Goal: Transaction & Acquisition: Subscribe to service/newsletter

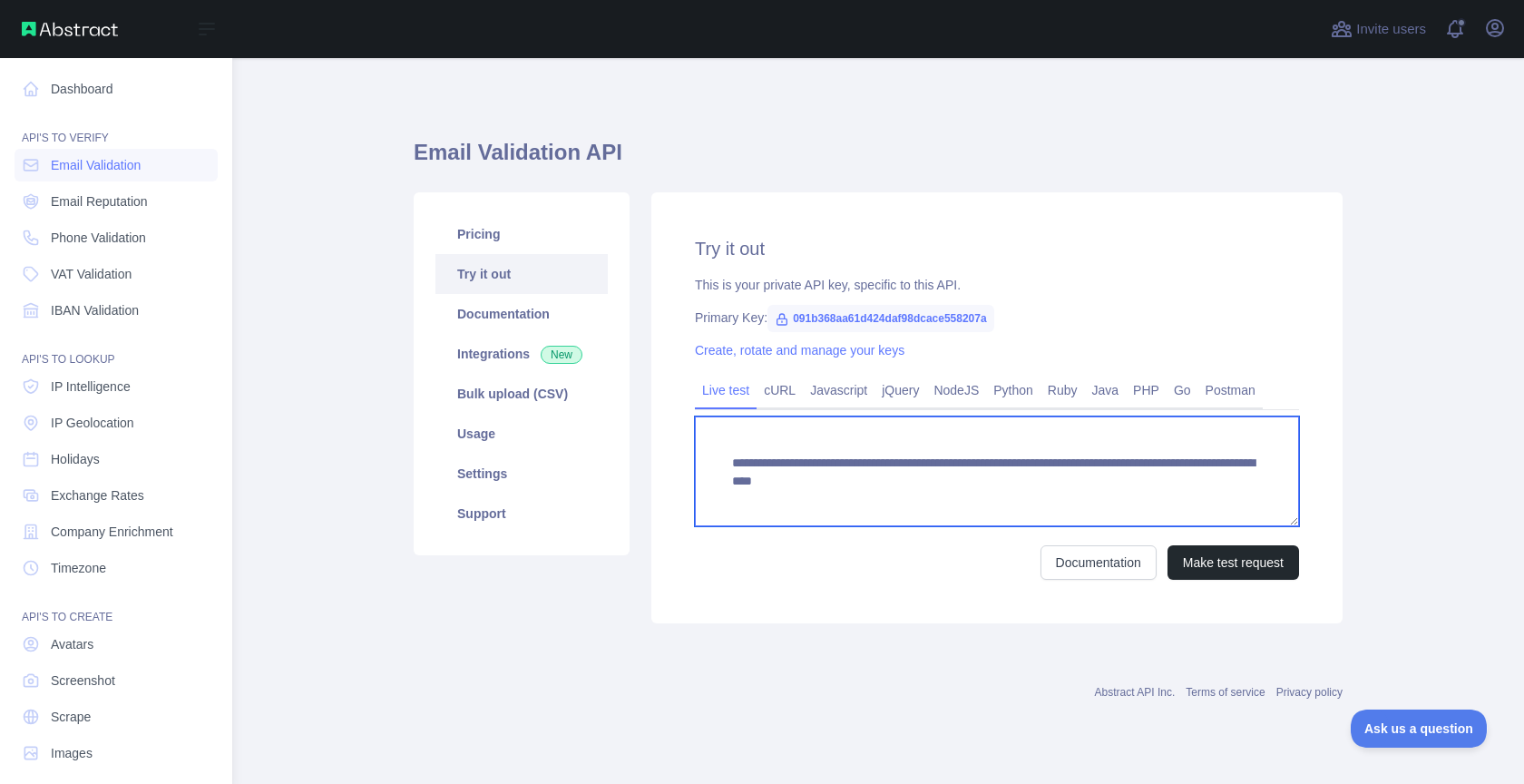
drag, startPoint x: 1060, startPoint y: 483, endPoint x: 1282, endPoint y: 493, distance: 222.2
click at [1282, 493] on textarea "**********" at bounding box center [997, 471] width 604 height 109
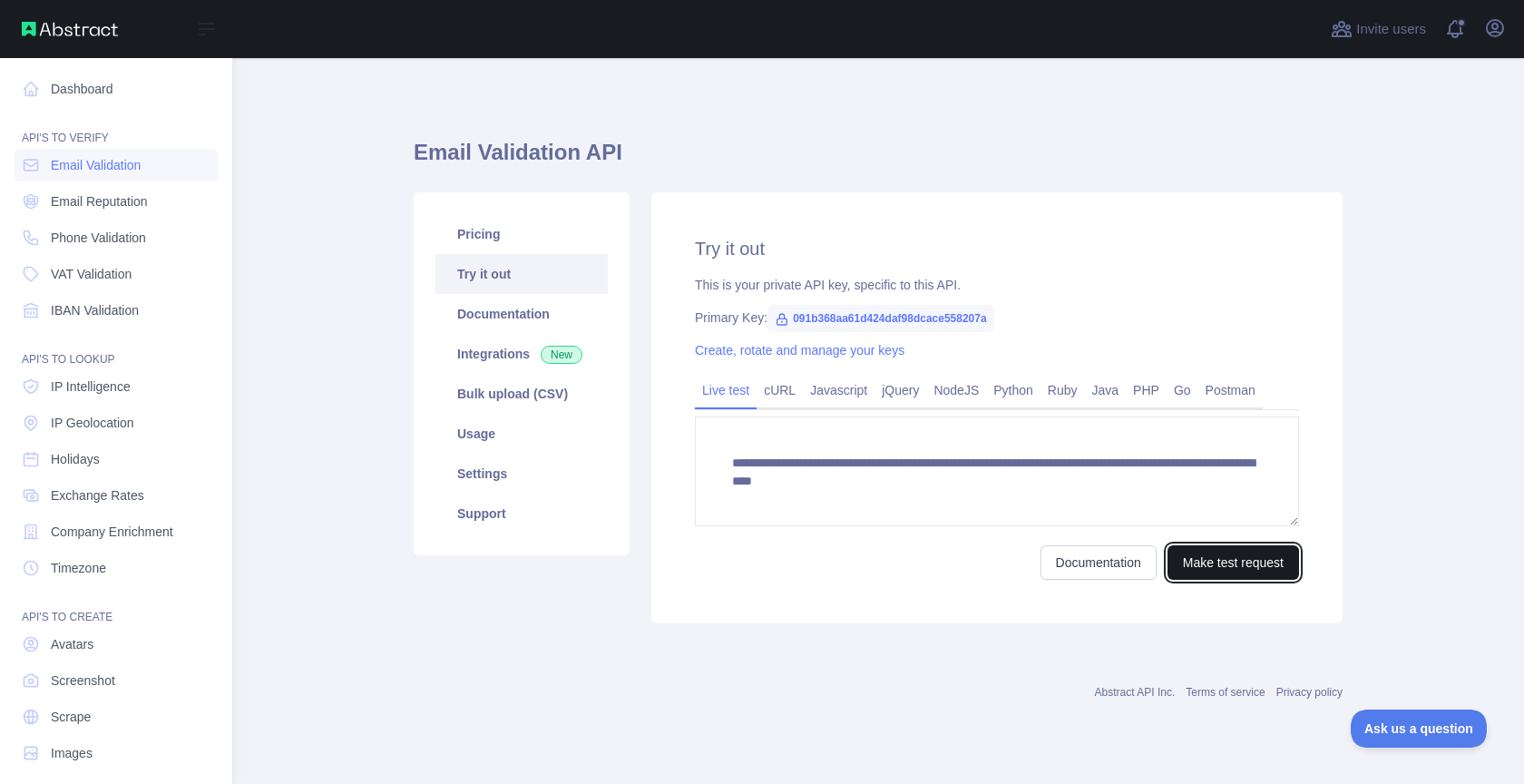
click at [1227, 546] on button "Make test request" at bounding box center [1233, 562] width 132 height 34
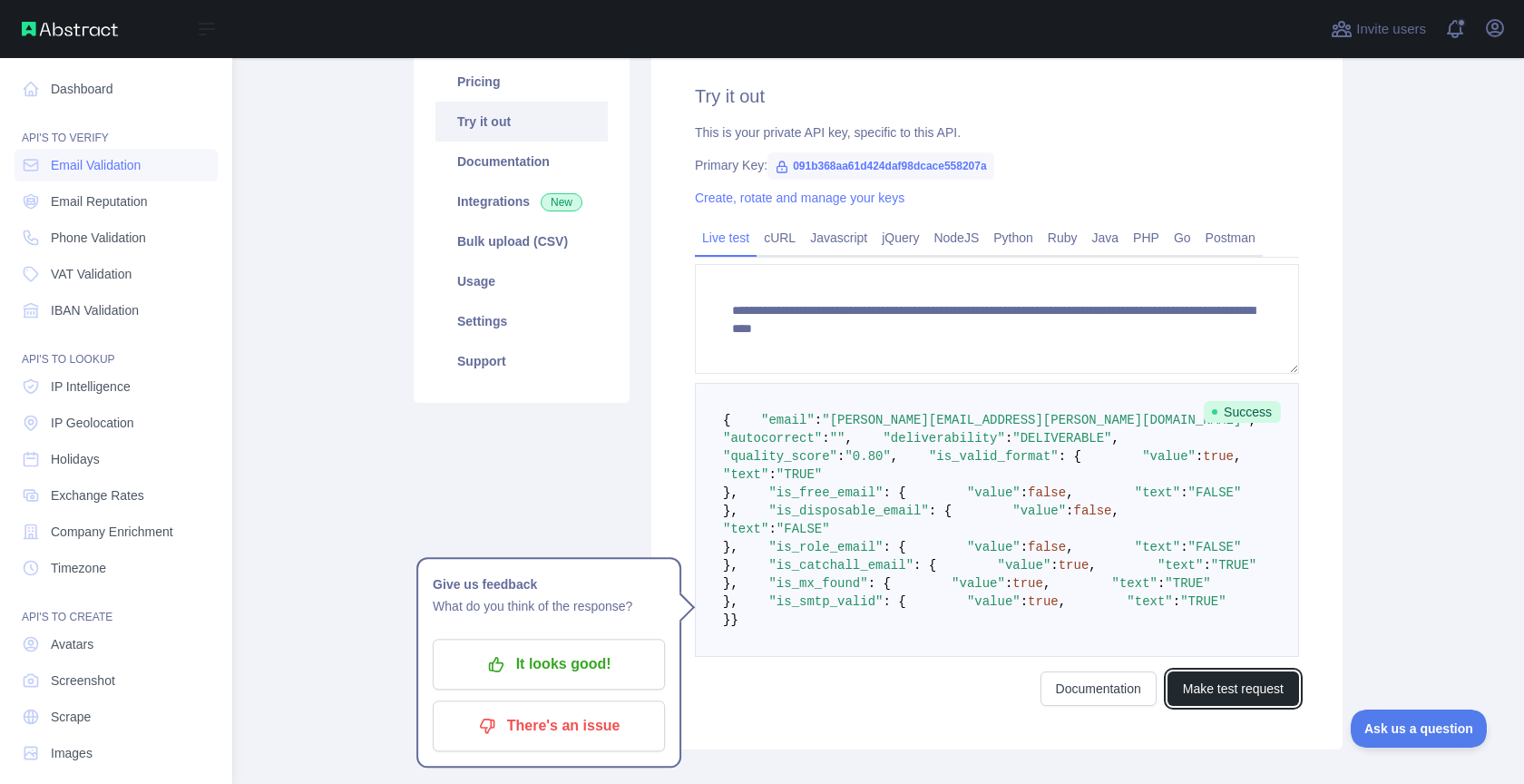
scroll to position [220, 0]
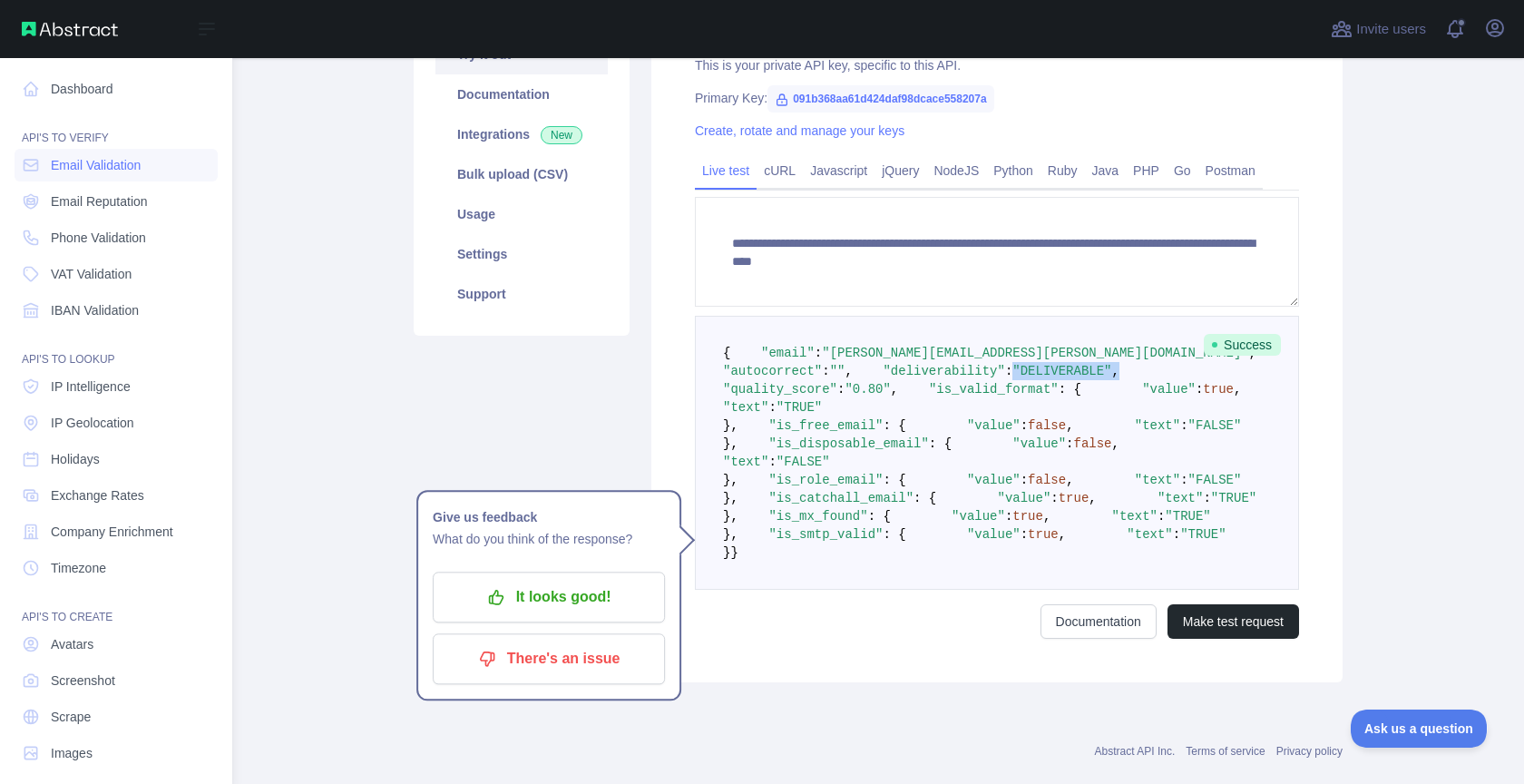
drag, startPoint x: 893, startPoint y: 409, endPoint x: 1060, endPoint y: 409, distance: 167.0
click at [1060, 409] on pre "{ "email" : "[PERSON_NAME][EMAIL_ADDRESS][PERSON_NAME][DOMAIN_NAME]" , "autocor…" at bounding box center [997, 453] width 604 height 274
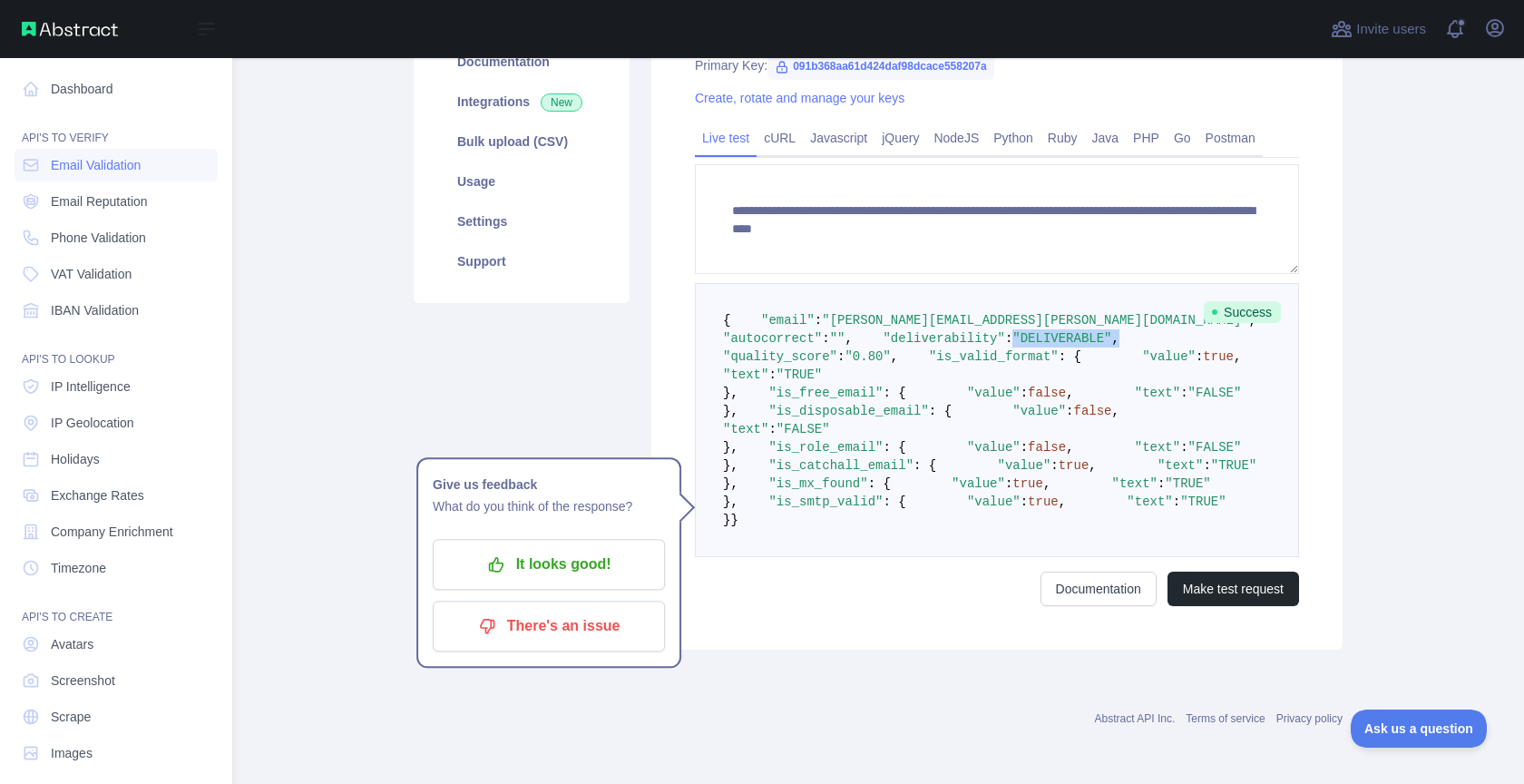
scroll to position [306, 0]
click at [929, 353] on span ""is_valid_format"" at bounding box center [993, 356] width 130 height 15
click at [807, 400] on span ""is_free_email"" at bounding box center [825, 392] width 114 height 15
drag, startPoint x: 826, startPoint y: 439, endPoint x: 874, endPoint y: 451, distance: 49.5
click at [906, 400] on span ""value" : false ," at bounding box center [990, 392] width 168 height 15
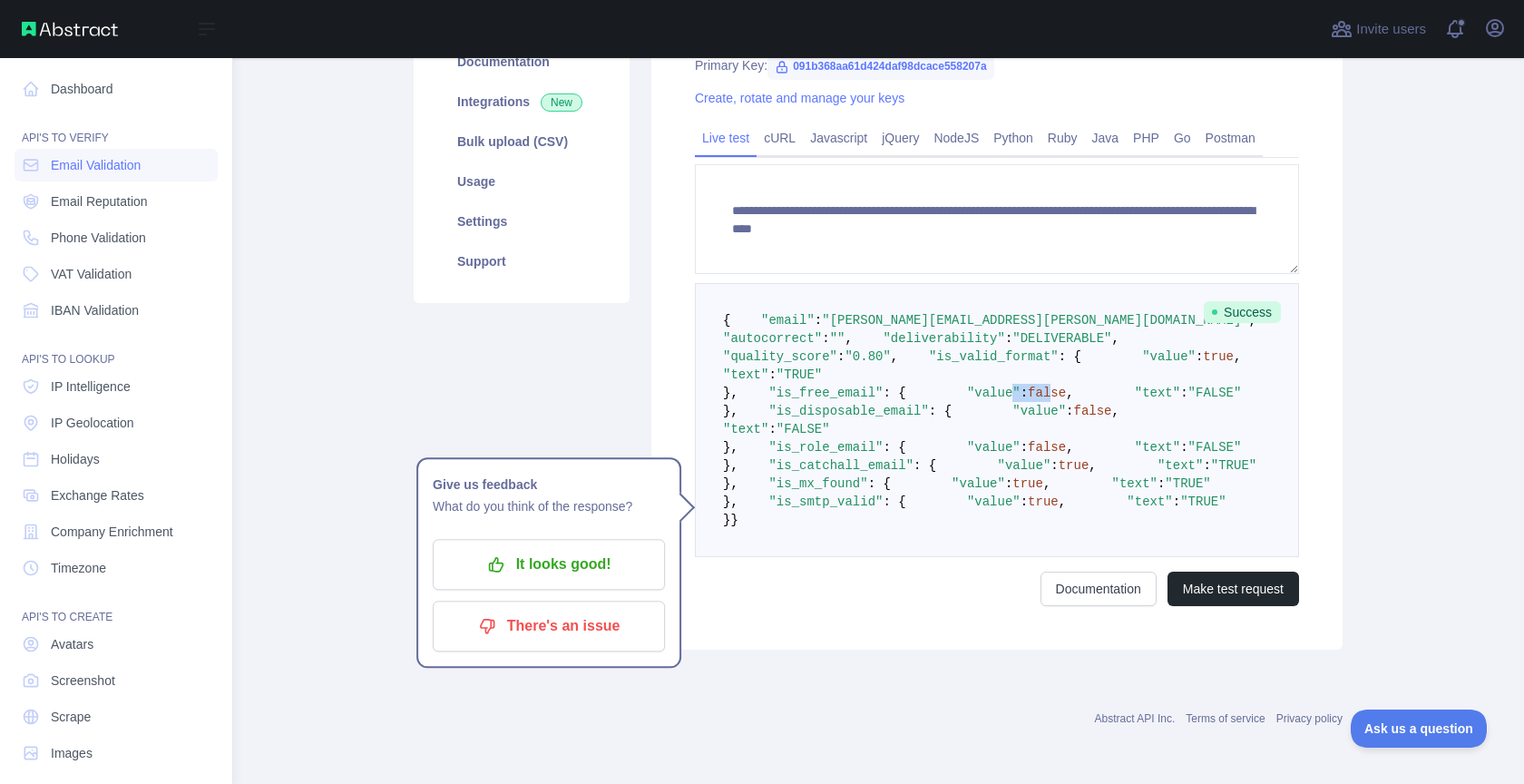
scroll to position [379, 0]
click at [810, 417] on pre "{ "email" : "[PERSON_NAME][EMAIL_ADDRESS][PERSON_NAME][DOMAIN_NAME]" , "autocor…" at bounding box center [997, 419] width 604 height 274
click at [87, 207] on span "Email Reputation" at bounding box center [99, 201] width 97 height 19
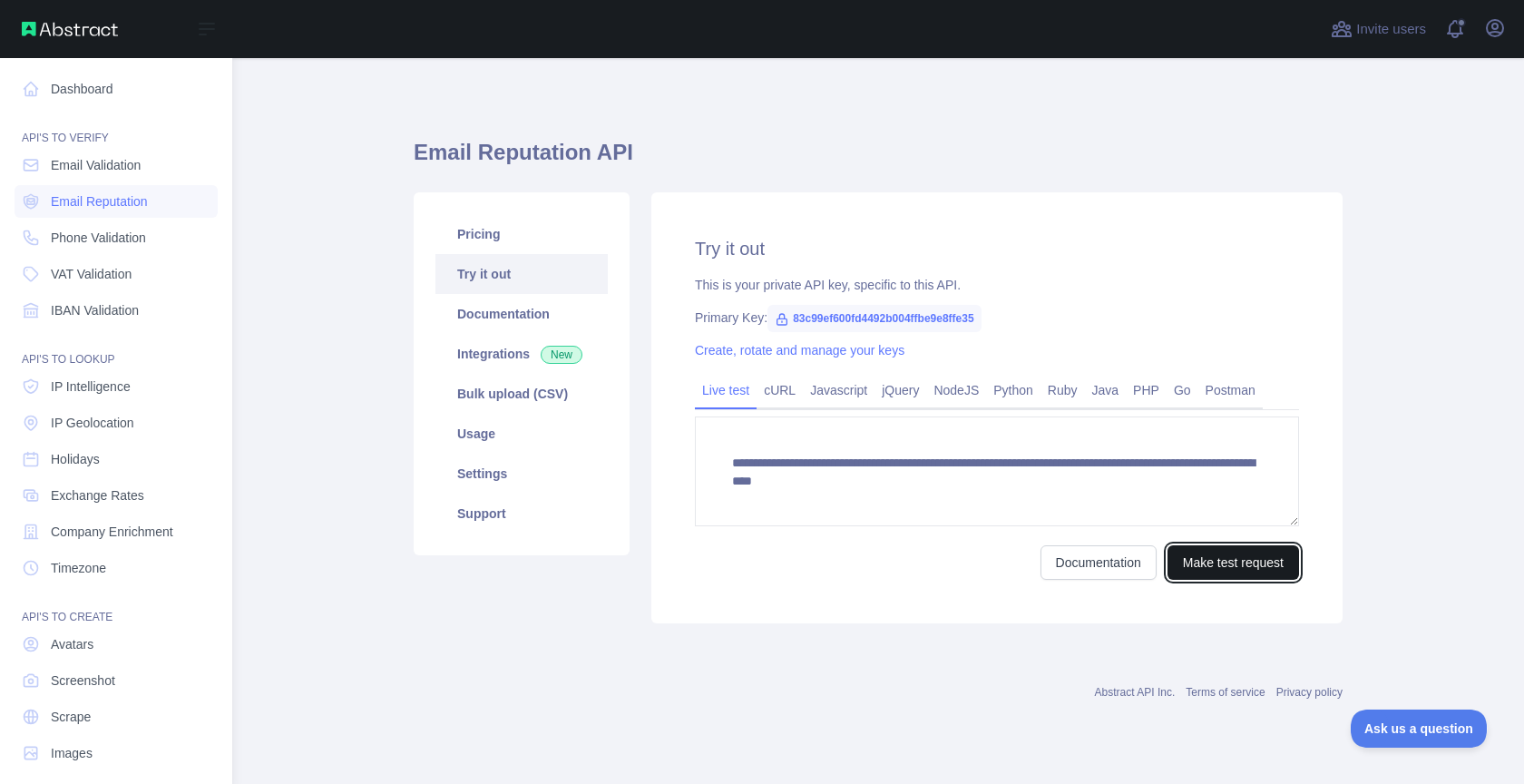
click at [1238, 552] on button "Make test request" at bounding box center [1233, 562] width 132 height 34
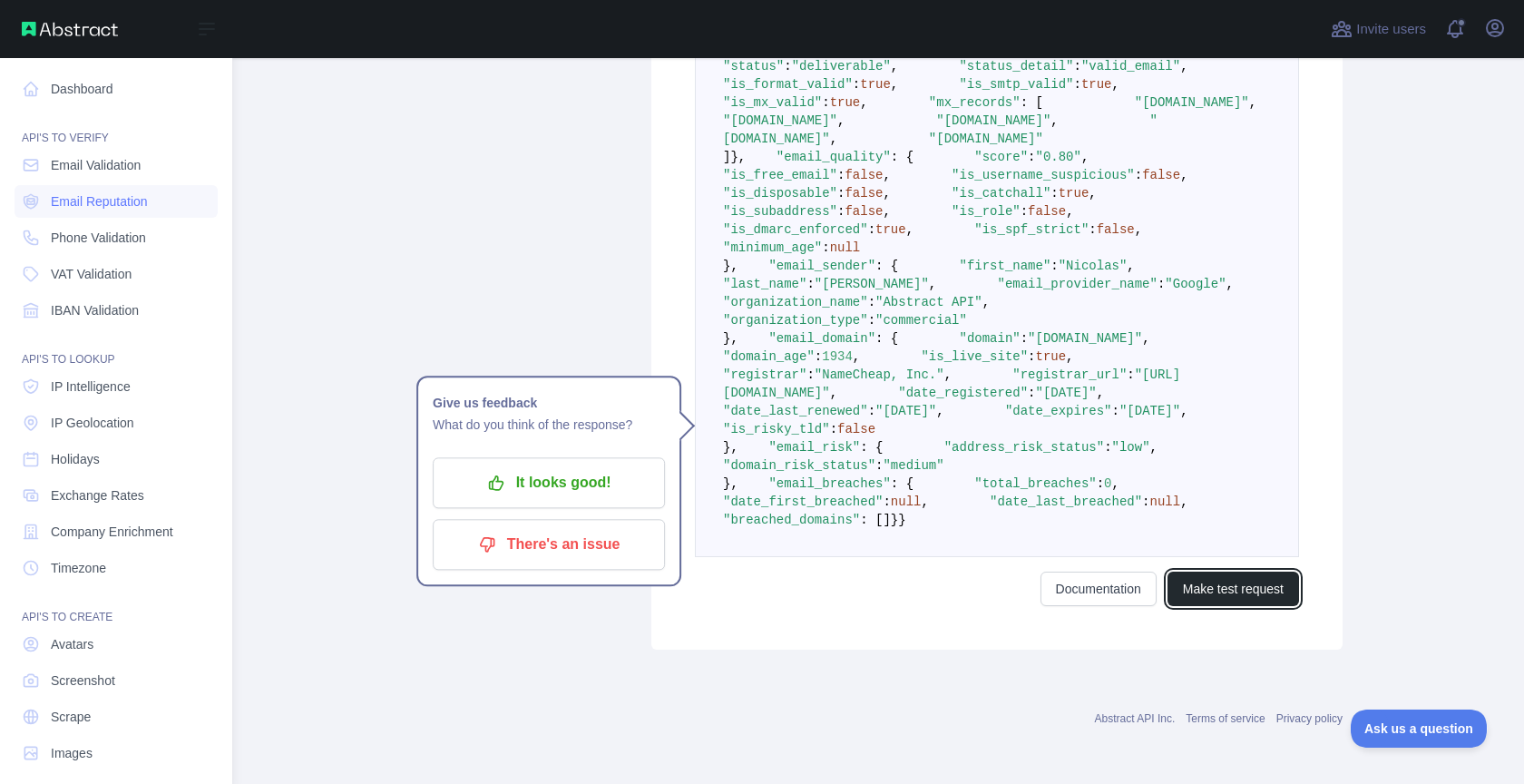
scroll to position [567, 0]
click at [931, 519] on pre "{ "email_address" : "[PERSON_NAME][EMAIL_ADDRESS][PERSON_NAME][DOMAIN_NAME]" , …" at bounding box center [997, 275] width 604 height 564
click at [913, 291] on span ""[PERSON_NAME]"" at bounding box center [871, 283] width 114 height 15
click at [1164, 291] on span ""Google"" at bounding box center [1195, 283] width 61 height 15
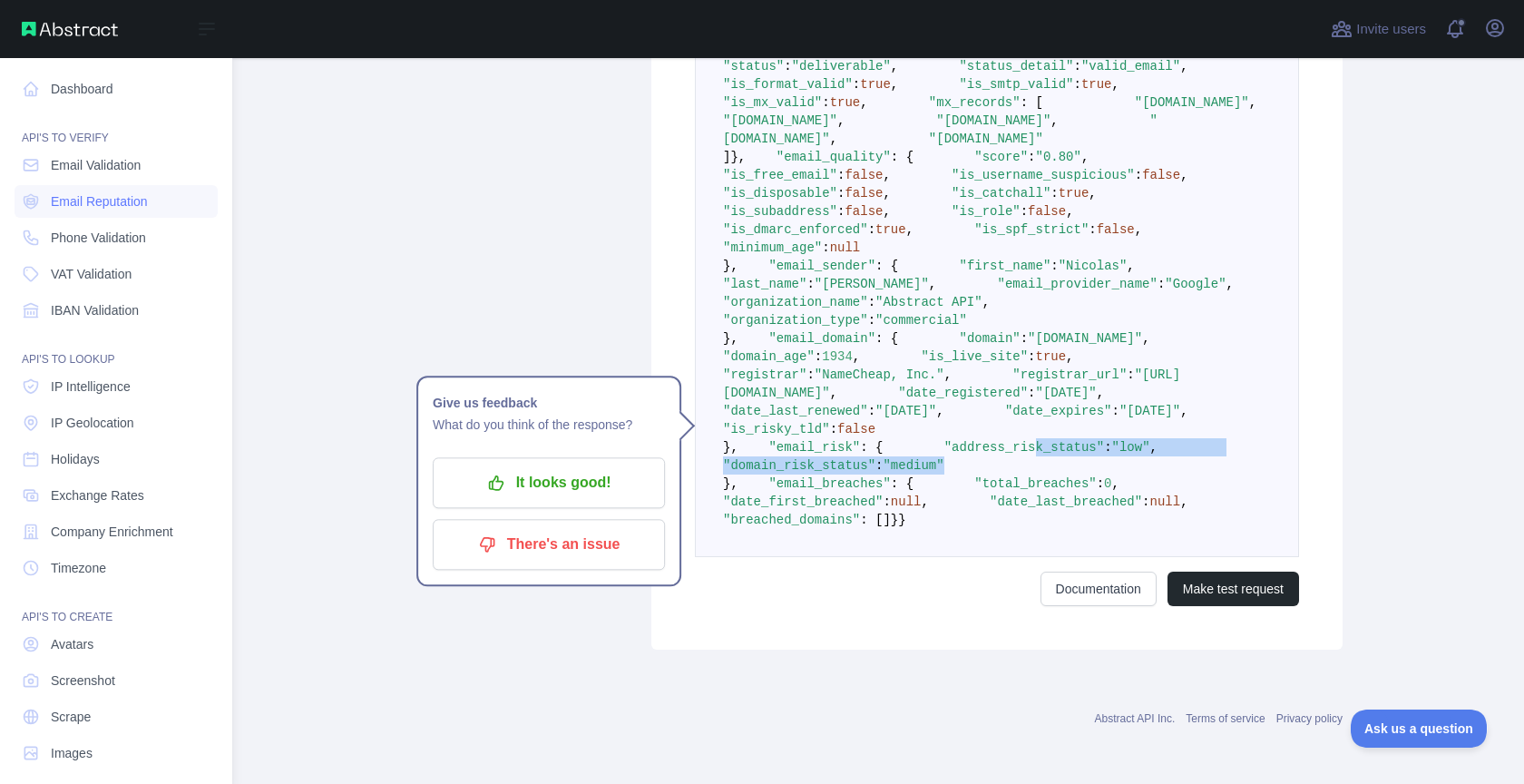
drag, startPoint x: 873, startPoint y: 604, endPoint x: 1034, endPoint y: 632, distance: 163.4
click at [1034, 557] on pre "{ "email_address" : "[PERSON_NAME][EMAIL_ADDRESS][PERSON_NAME][DOMAIN_NAME]" , …" at bounding box center [997, 275] width 604 height 564
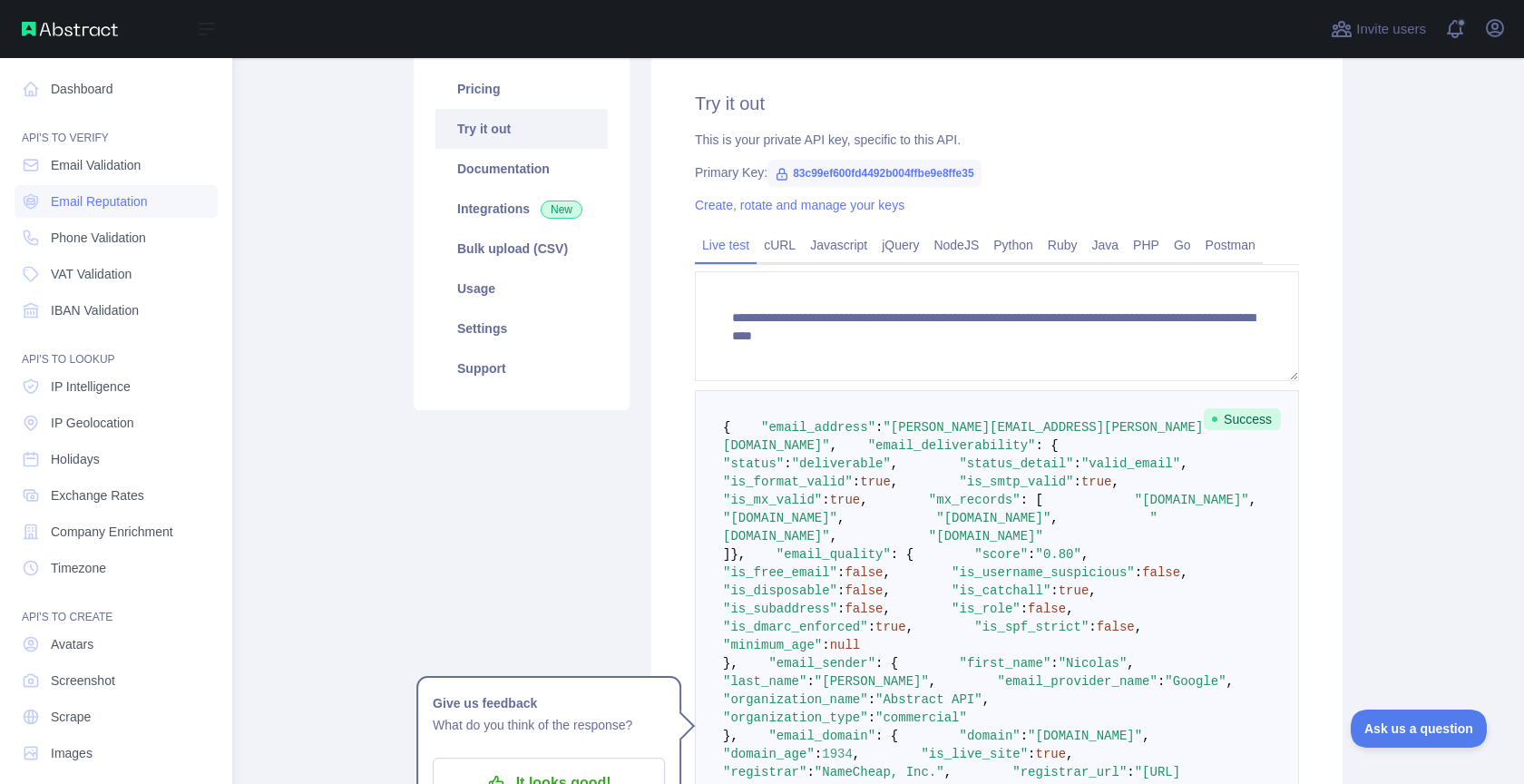
scroll to position [119, 0]
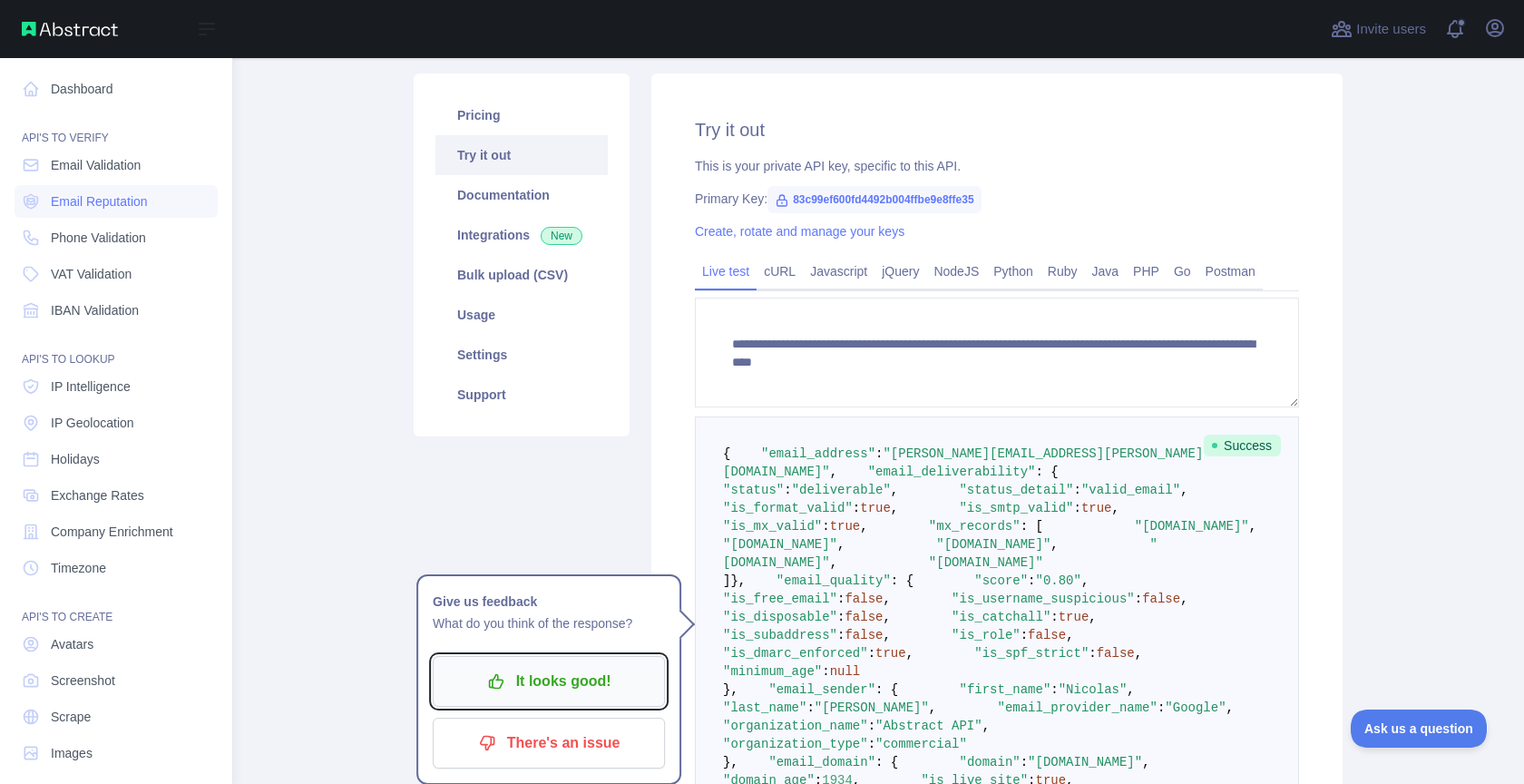
click at [577, 666] on p "It looks good!" at bounding box center [548, 681] width 205 height 31
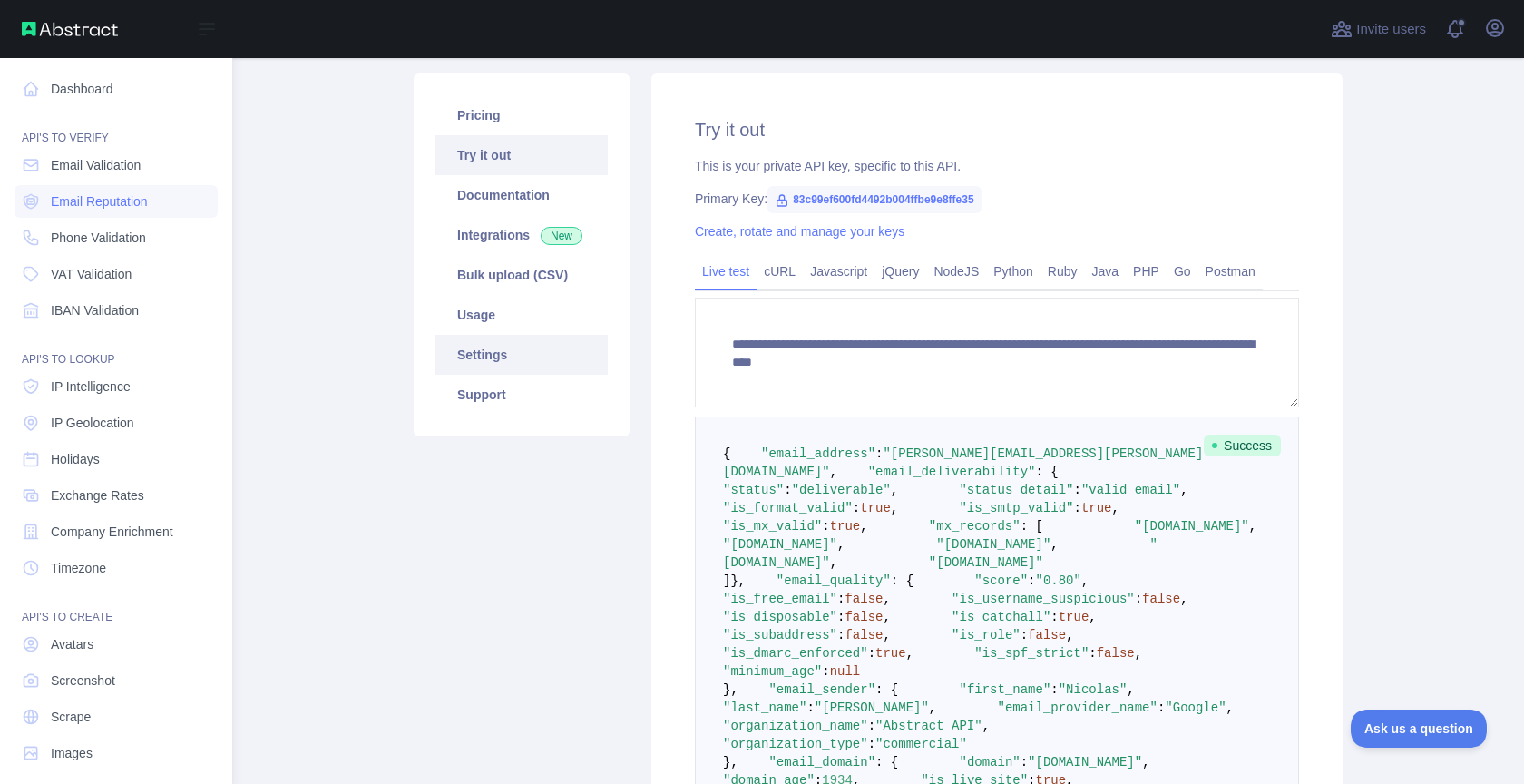
scroll to position [0, 0]
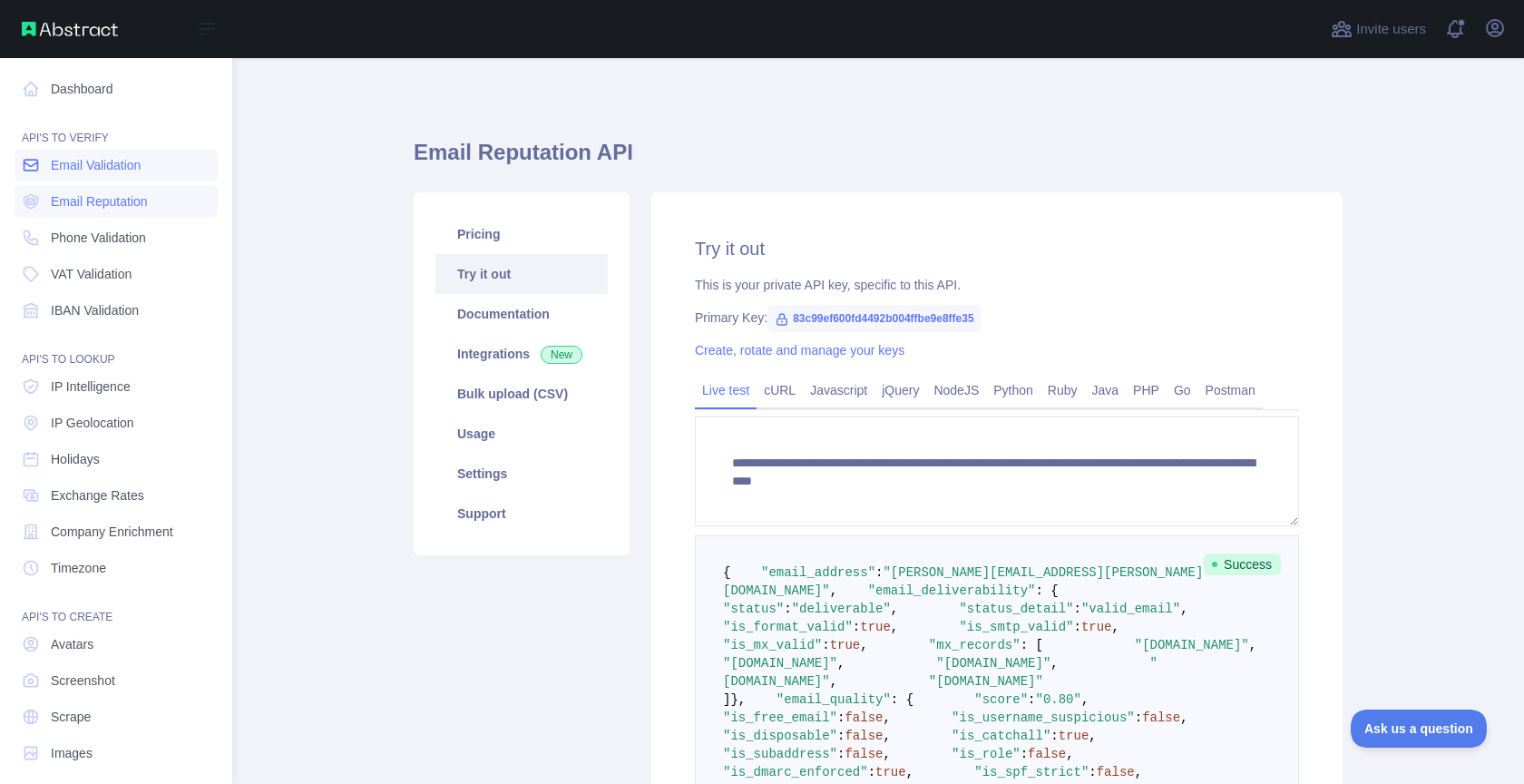
click at [125, 160] on span "Email Validation" at bounding box center [96, 165] width 90 height 19
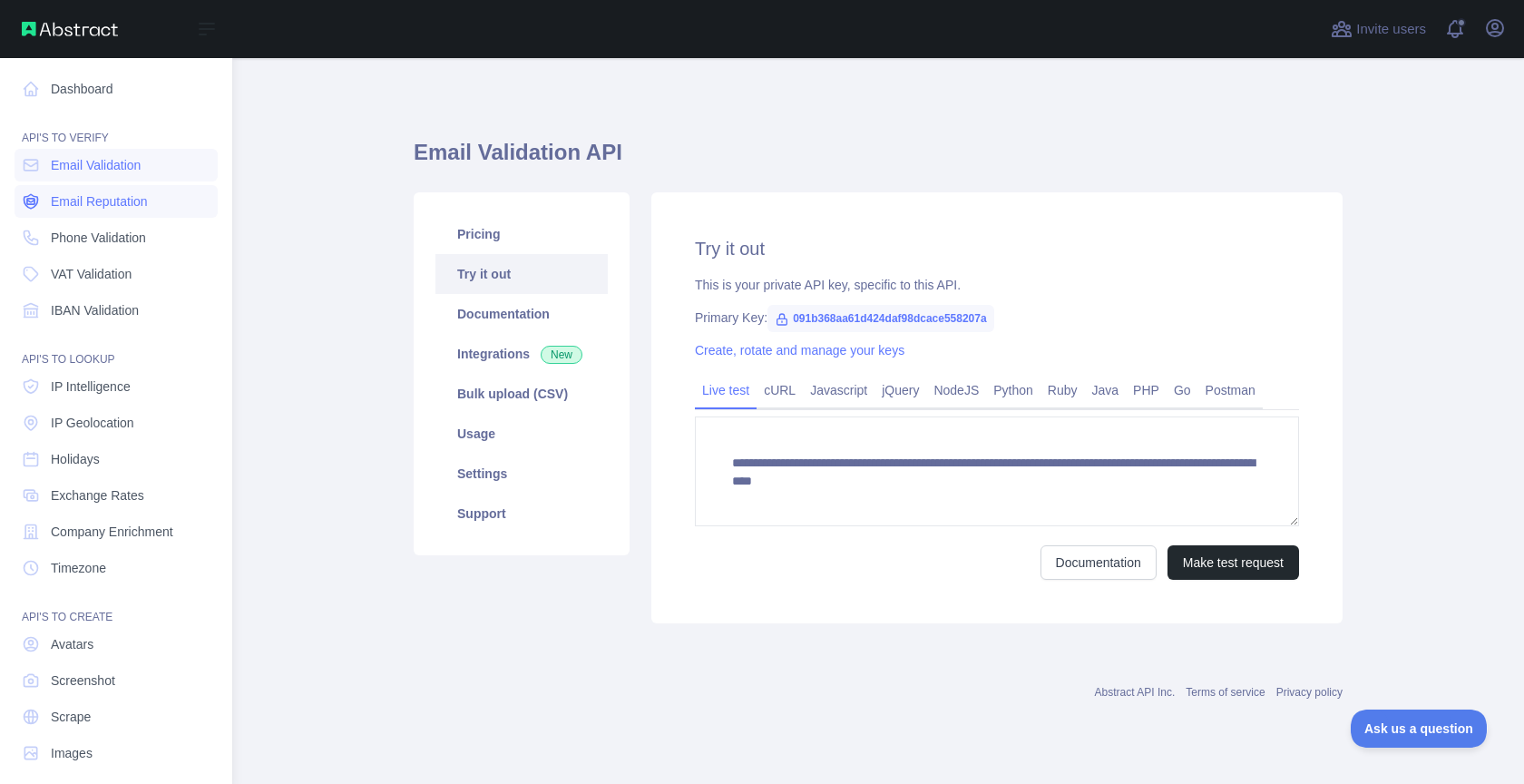
click at [124, 205] on span "Email Reputation" at bounding box center [99, 201] width 97 height 19
click at [1211, 567] on button "Make test request" at bounding box center [1233, 562] width 132 height 34
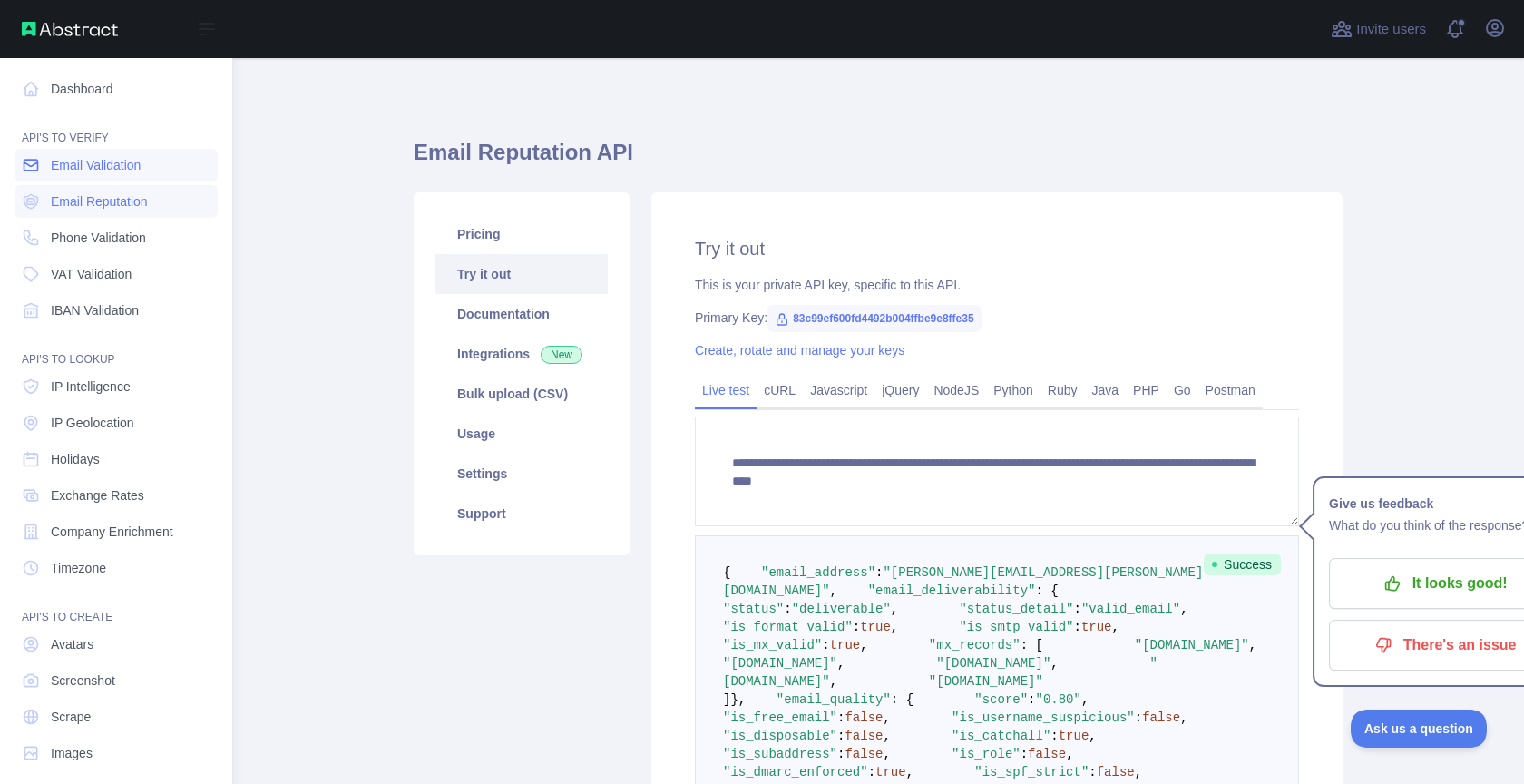
click at [169, 168] on link "Email Validation" at bounding box center [116, 164] width 203 height 32
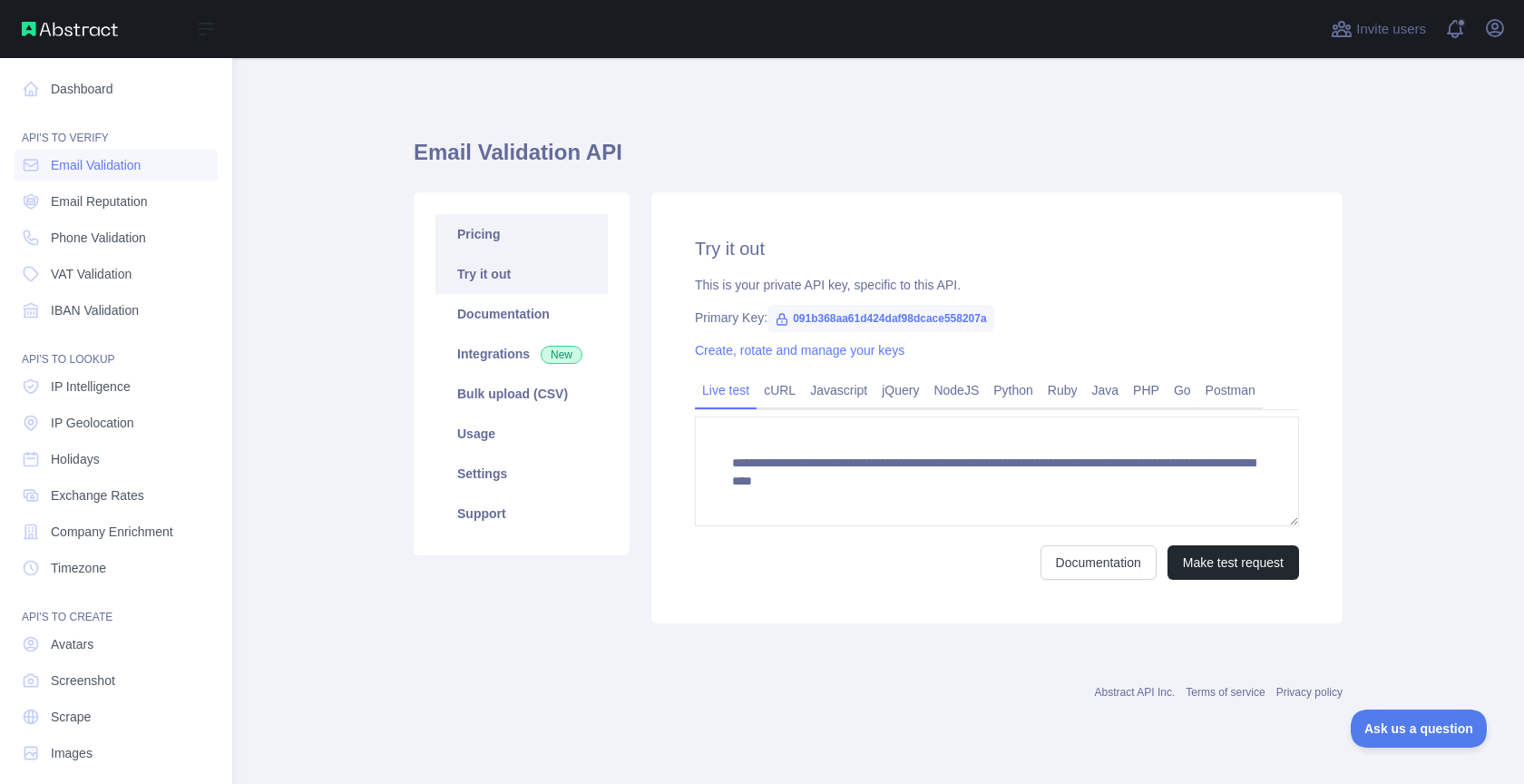
click at [523, 235] on link "Pricing" at bounding box center [521, 234] width 172 height 40
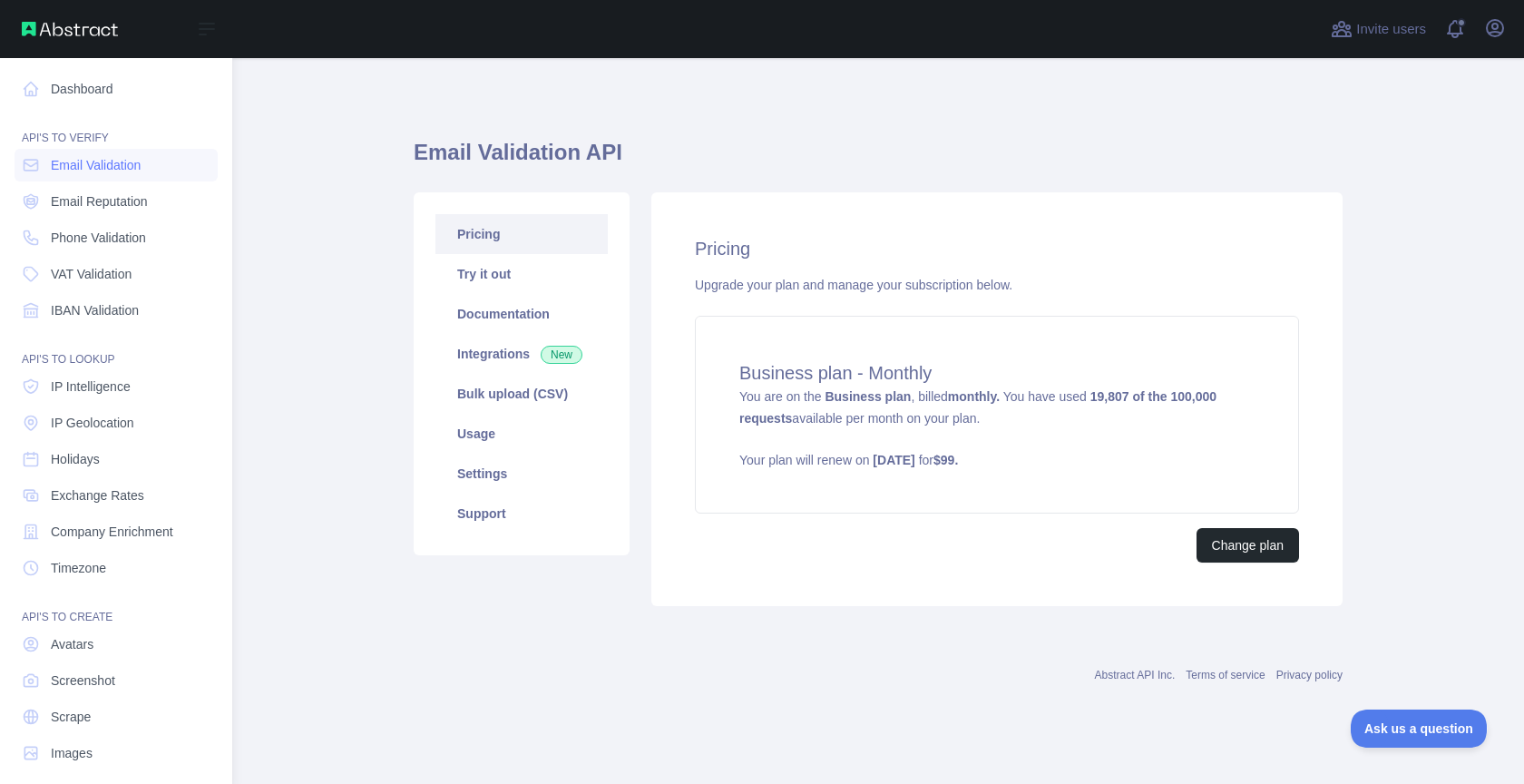
click at [930, 421] on span "You are on the Business plan , billed monthly. You have used 19,807 of the 100,…" at bounding box center [996, 429] width 515 height 80
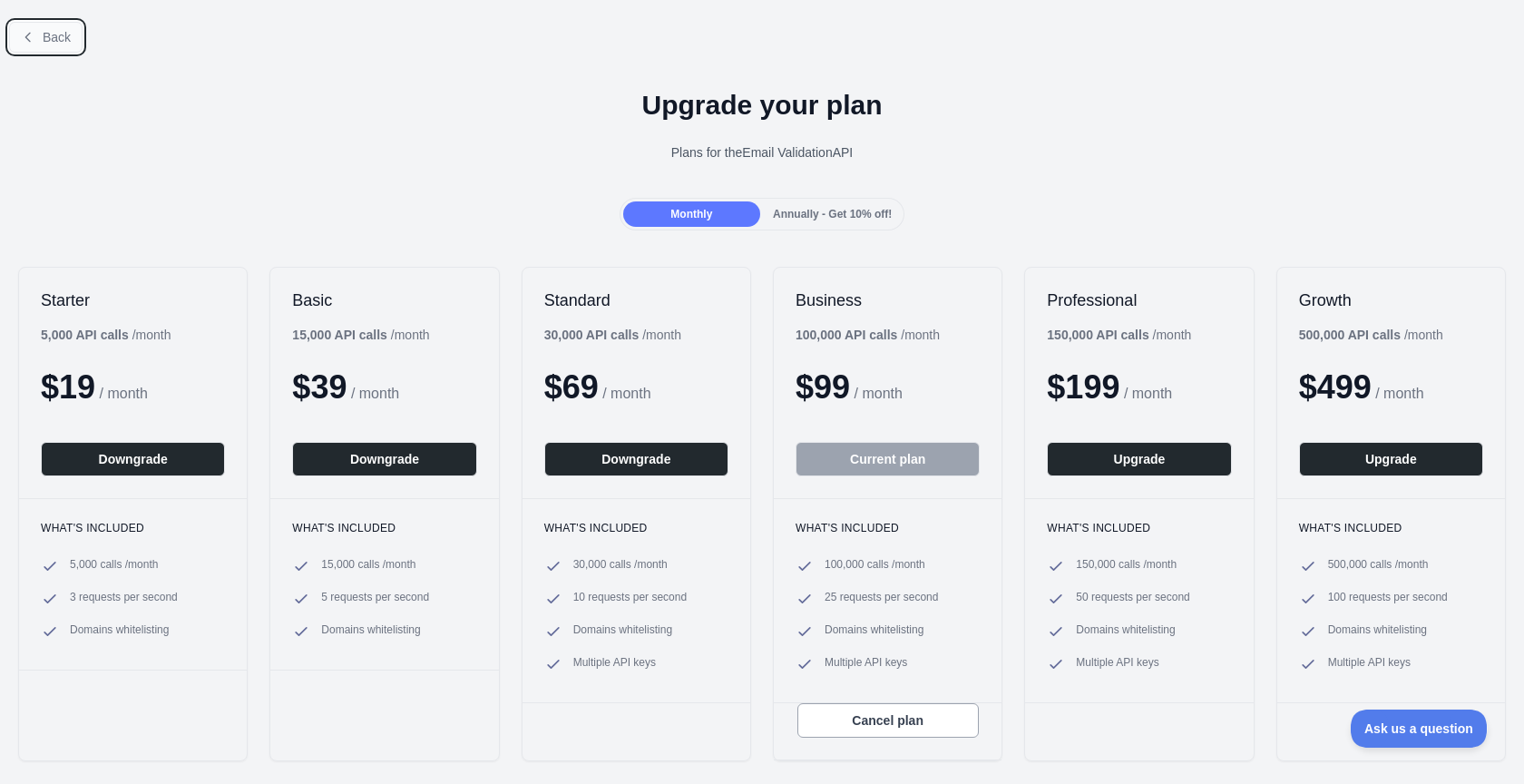
click at [54, 30] on span "Back" at bounding box center [57, 37] width 28 height 15
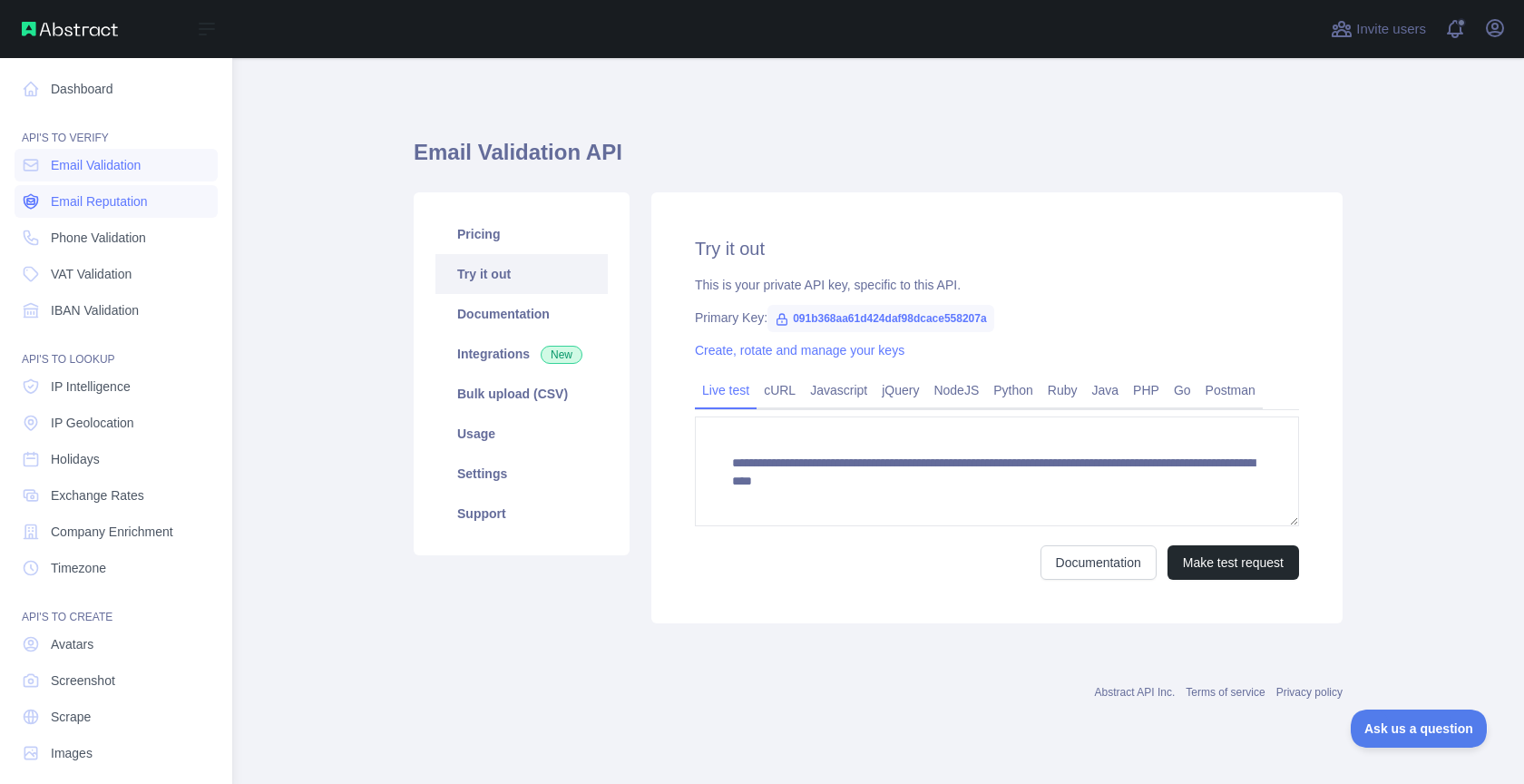
click at [95, 210] on link "Email Reputation" at bounding box center [116, 200] width 203 height 32
click at [538, 250] on link "Pricing" at bounding box center [521, 234] width 172 height 40
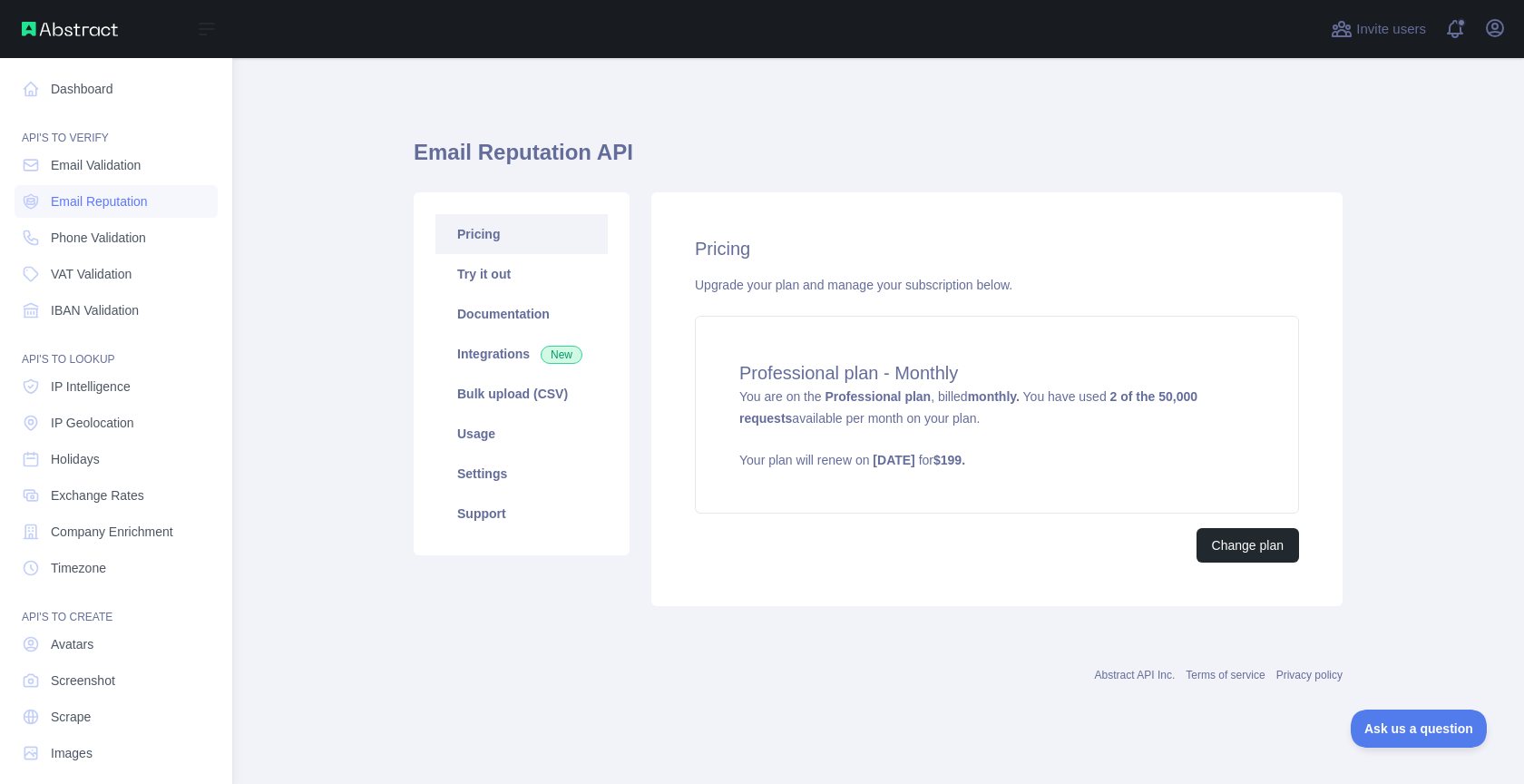
click at [781, 415] on strong "2 of the 50,000 requests" at bounding box center [968, 407] width 458 height 36
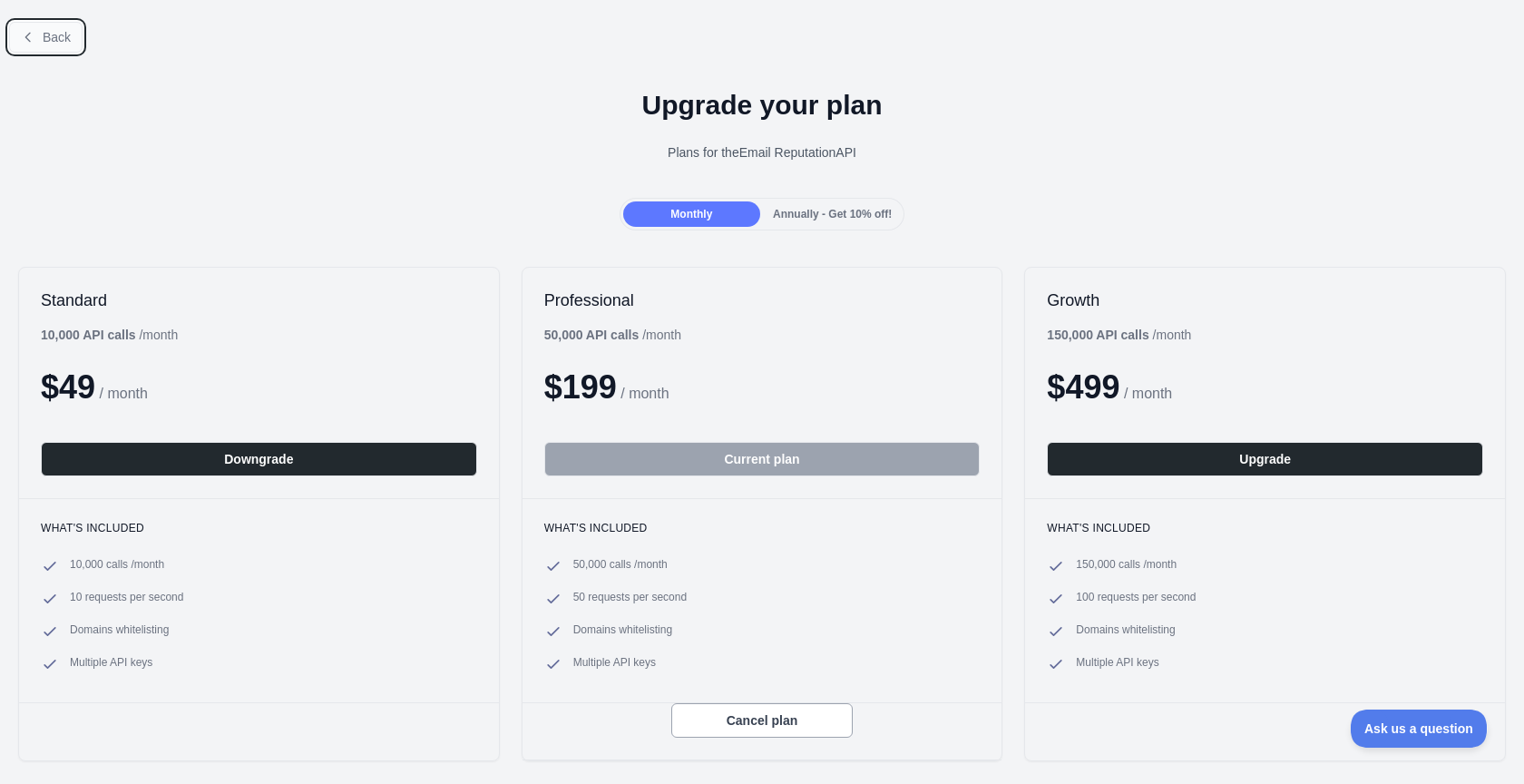
click at [41, 33] on button "Back" at bounding box center [45, 37] width 73 height 31
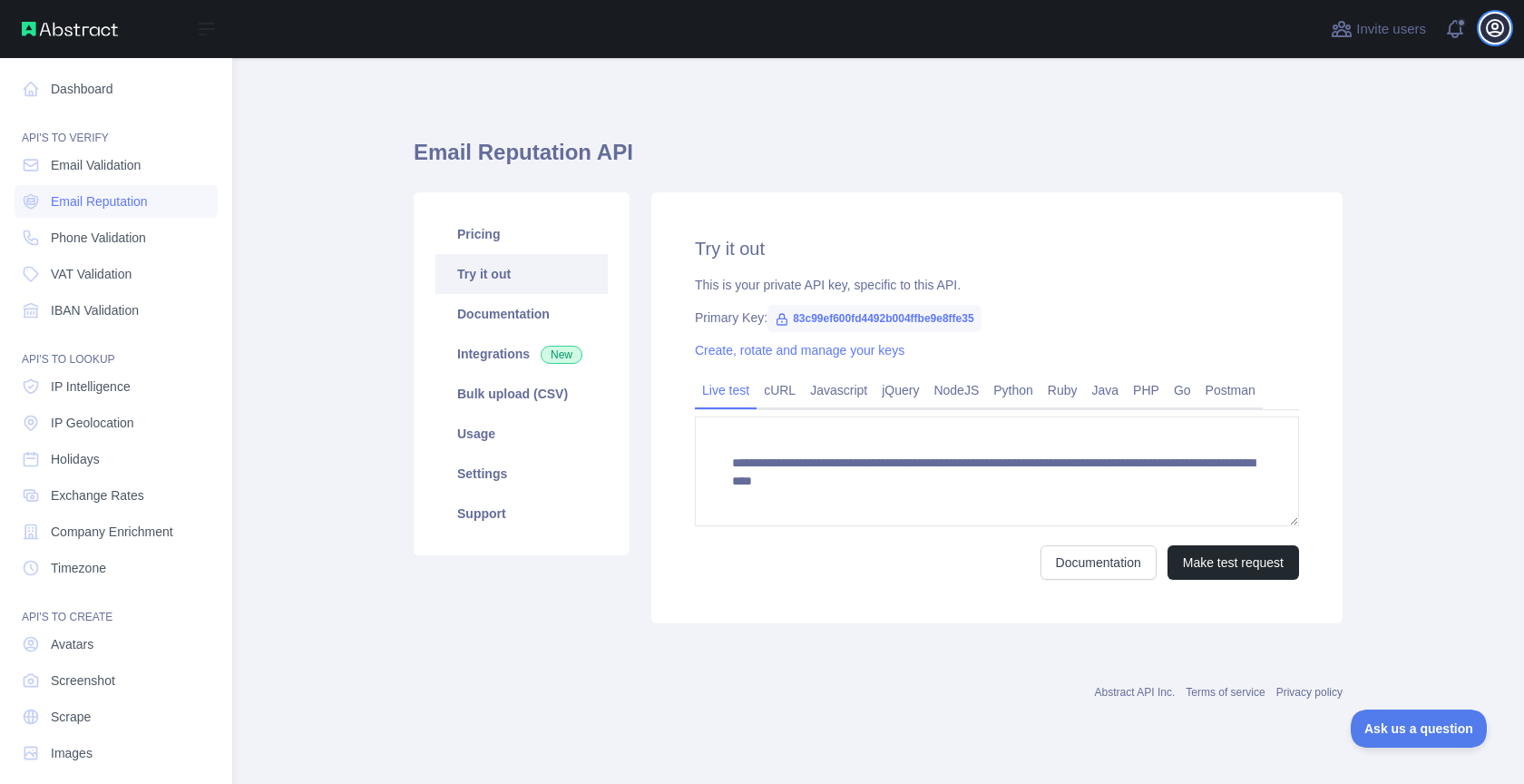
click at [1497, 36] on icon "button" at bounding box center [1495, 27] width 17 height 17
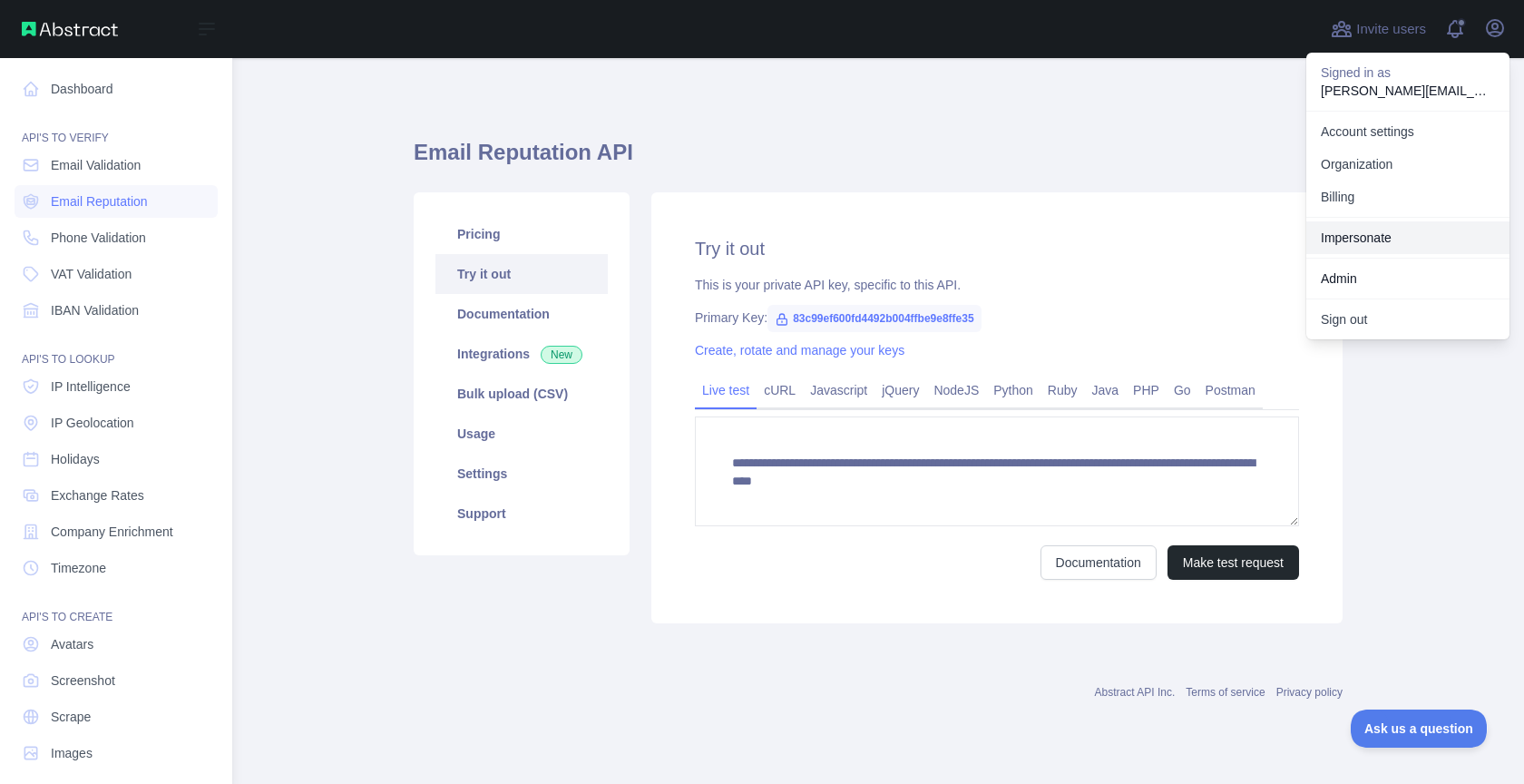
click at [1378, 231] on link "Impersonate" at bounding box center [1408, 237] width 203 height 32
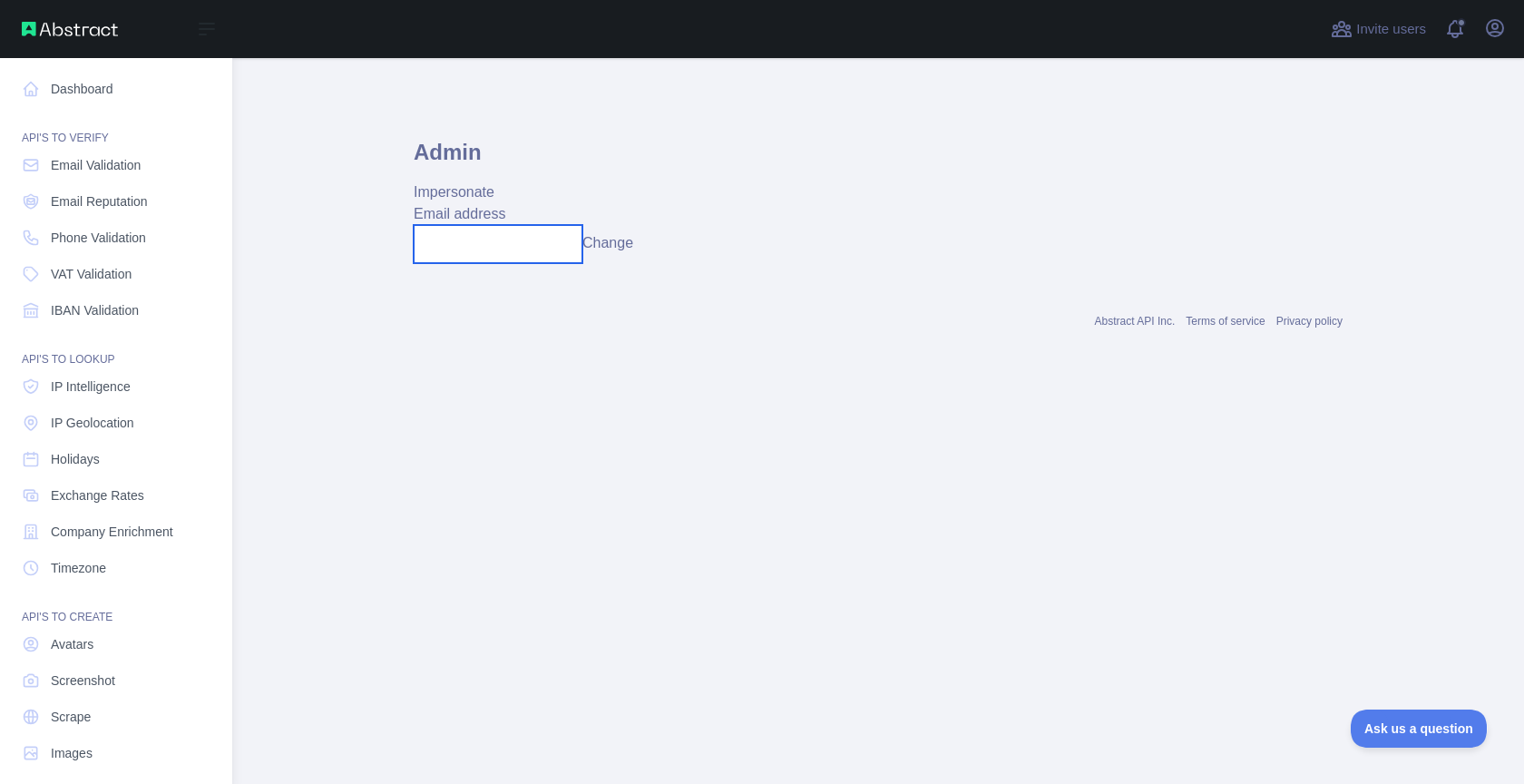
click at [560, 240] on input "text" at bounding box center [498, 243] width 169 height 38
paste input "**********"
type input "**********"
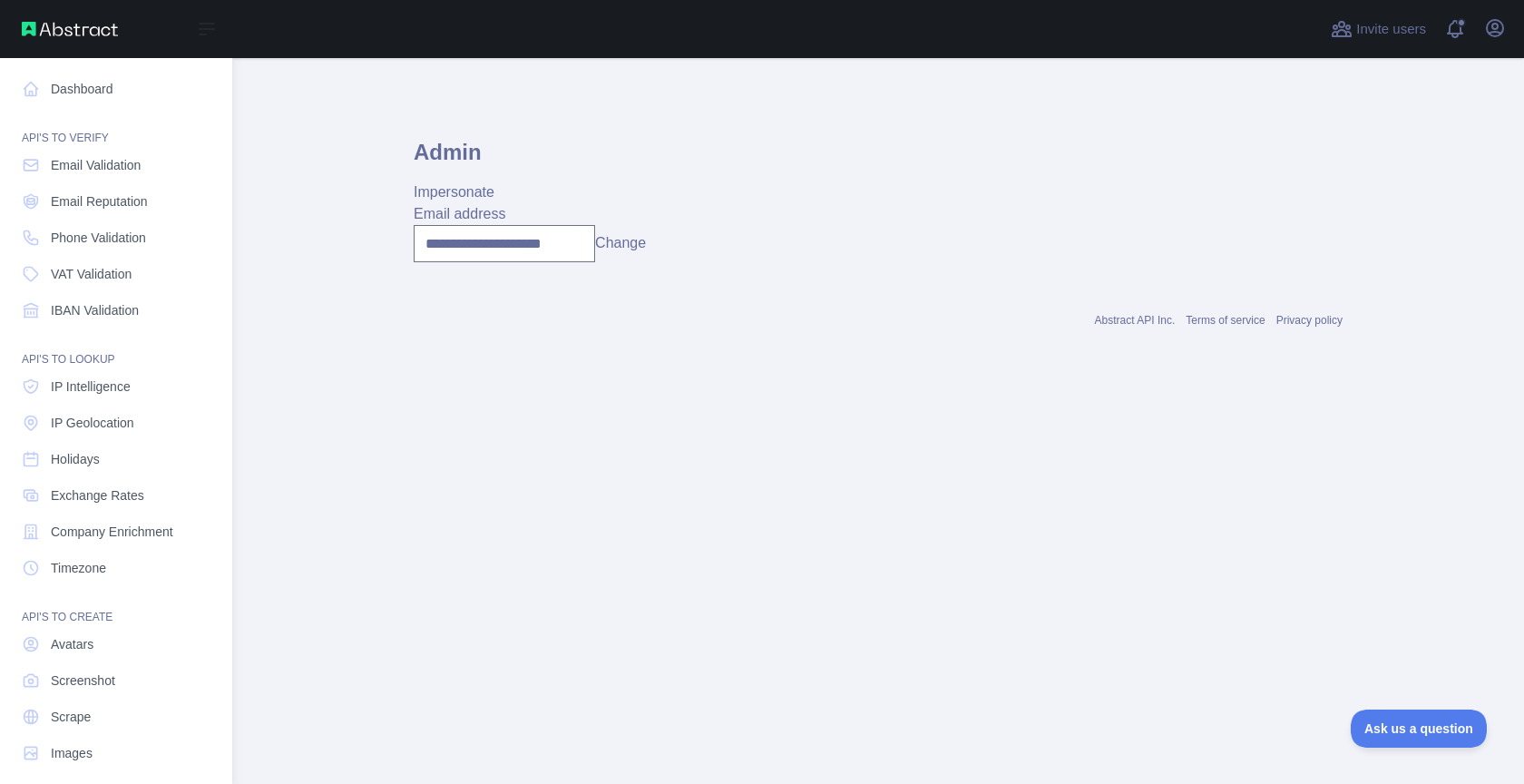
click at [610, 241] on button "Change" at bounding box center [621, 243] width 51 height 22
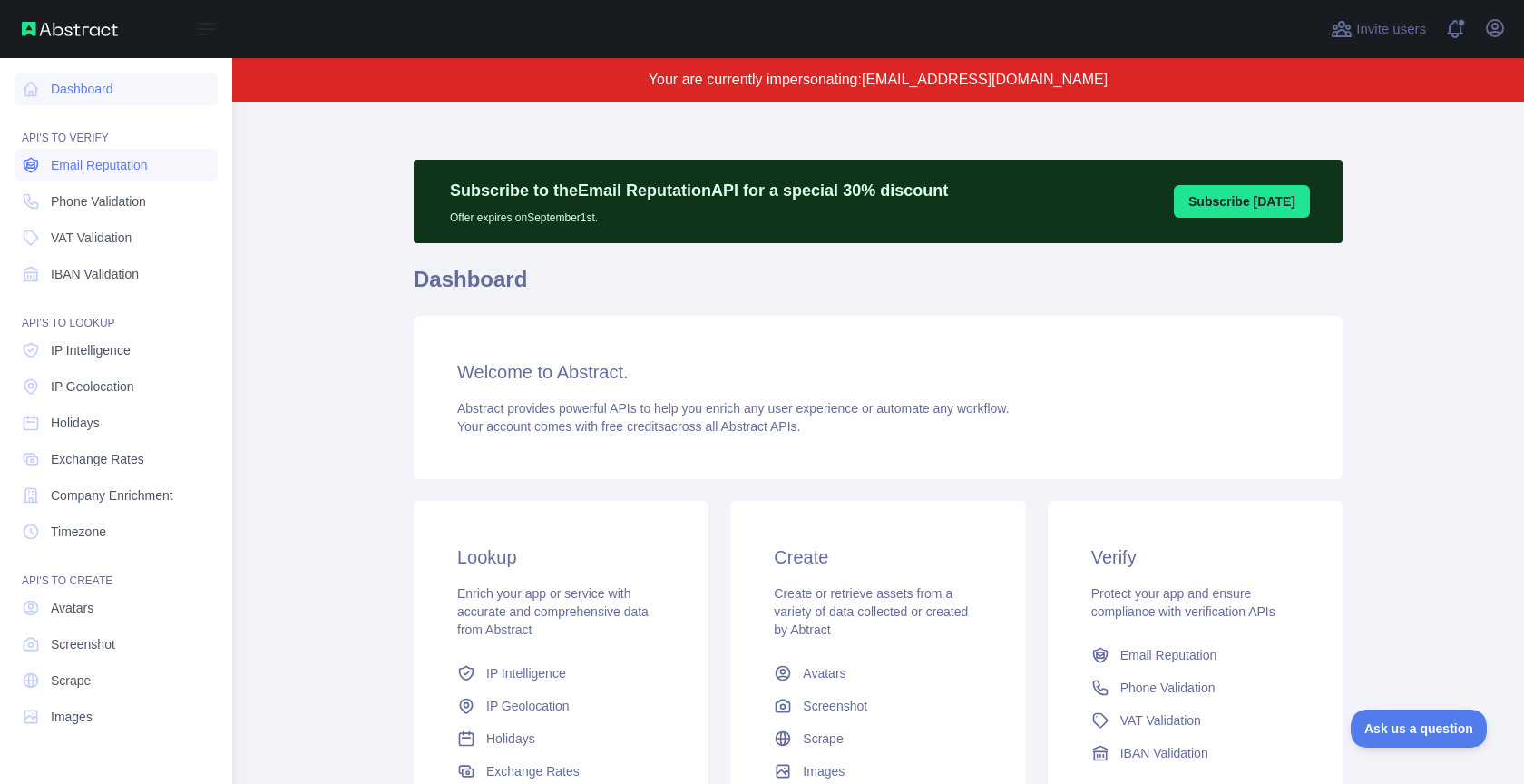
click at [94, 167] on span "Email Reputation" at bounding box center [99, 165] width 97 height 19
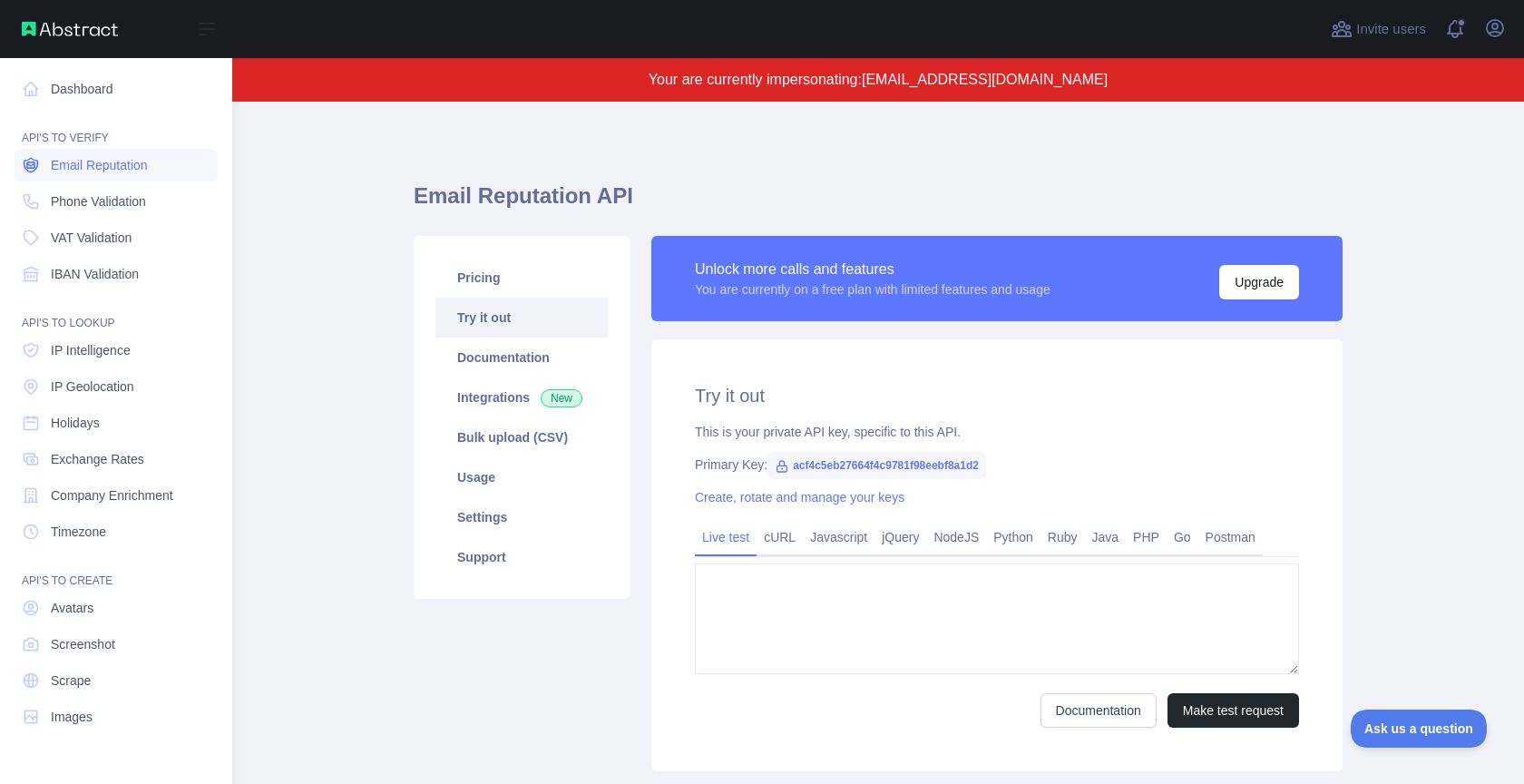
type textarea "**********"
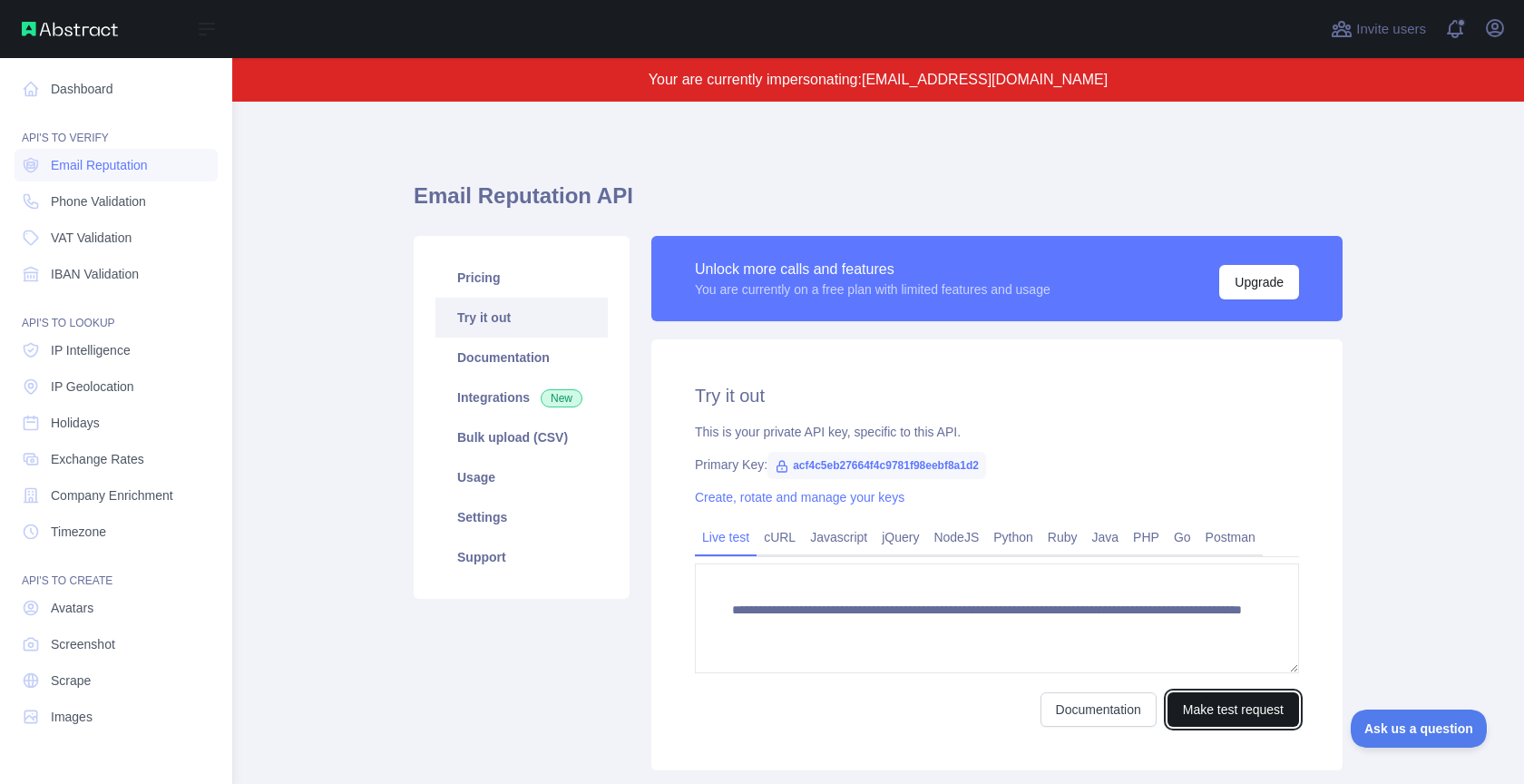
click at [1197, 703] on button "Make test request" at bounding box center [1233, 709] width 132 height 34
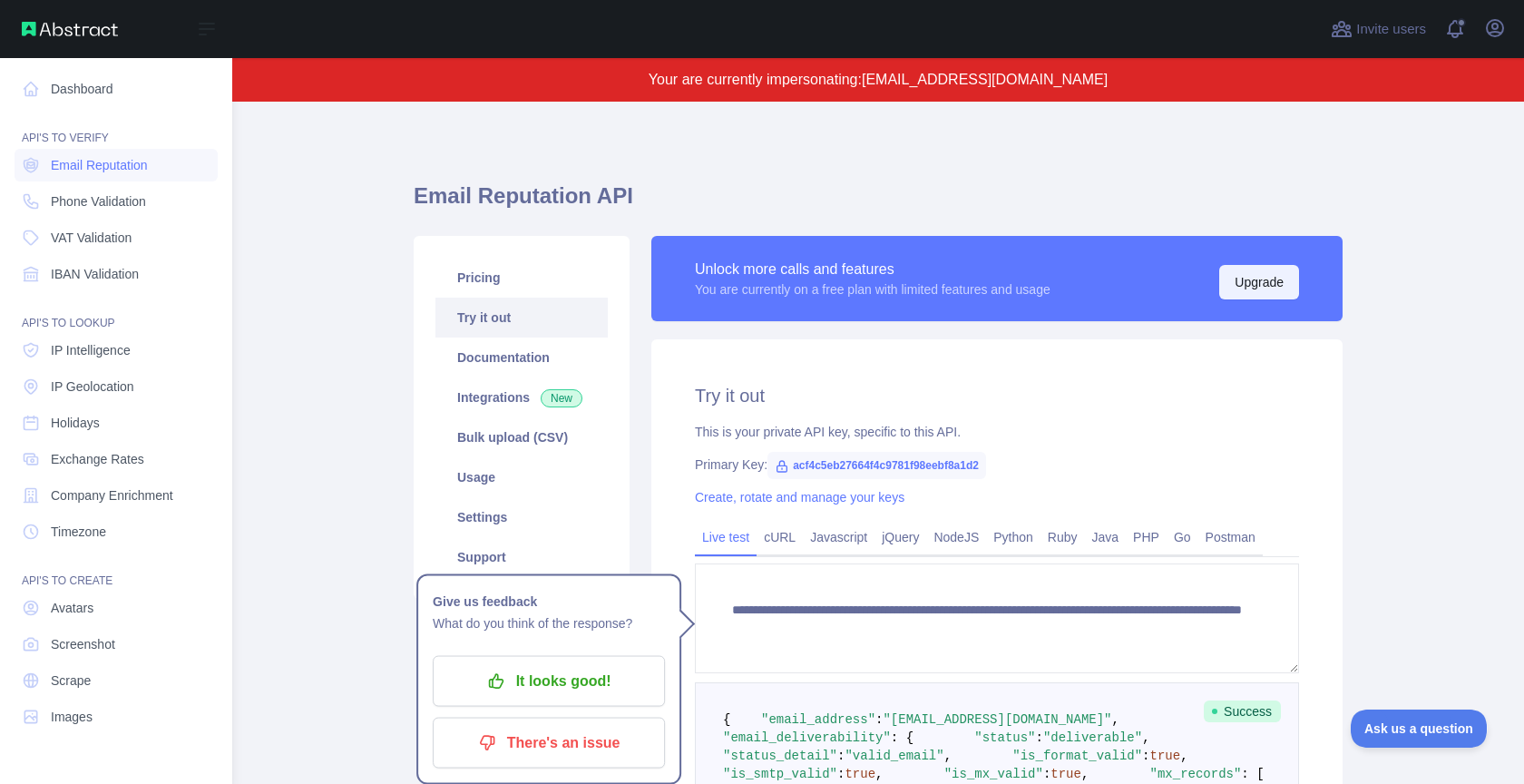
click at [1245, 286] on button "Upgrade" at bounding box center [1259, 282] width 80 height 34
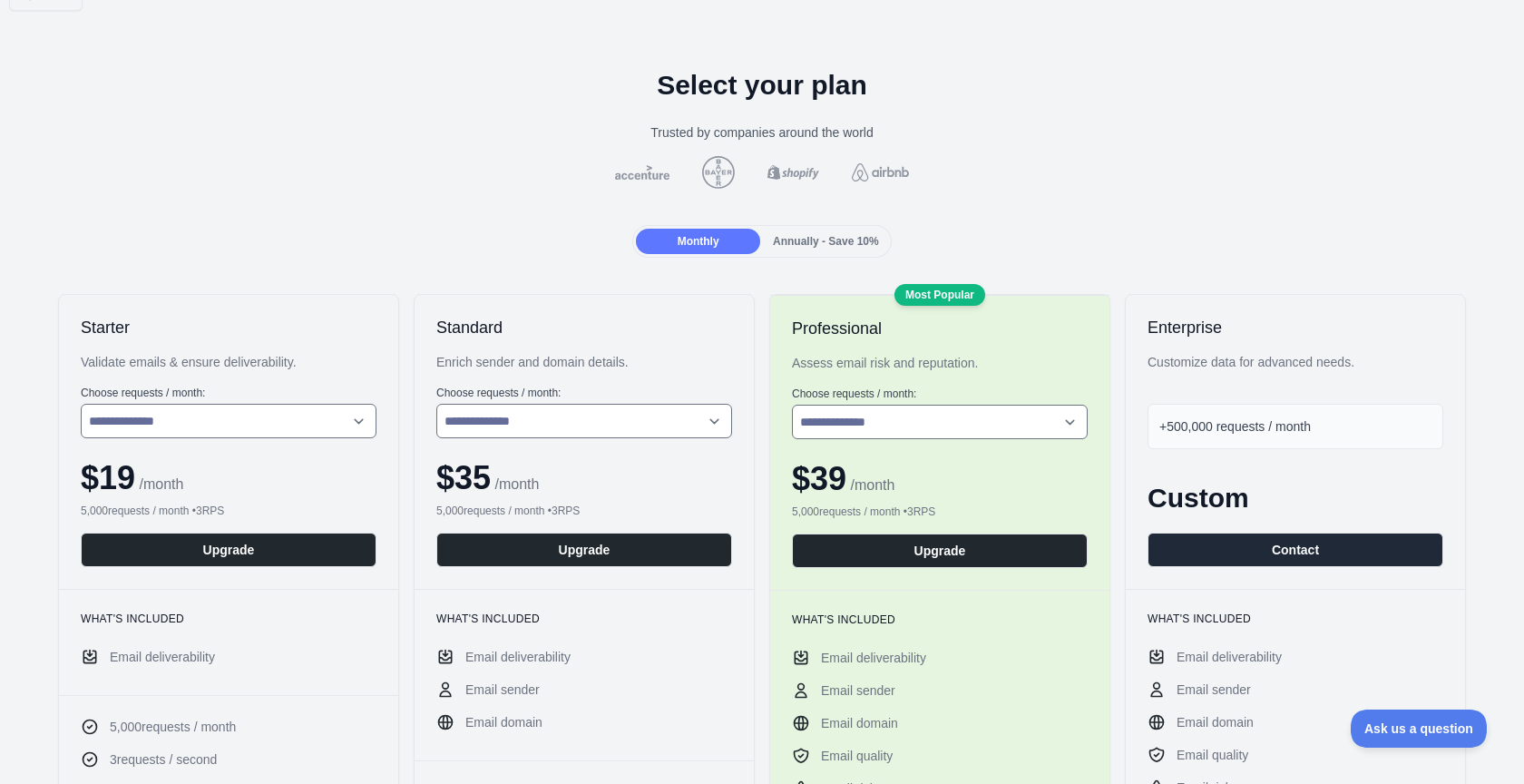
scroll to position [44, 0]
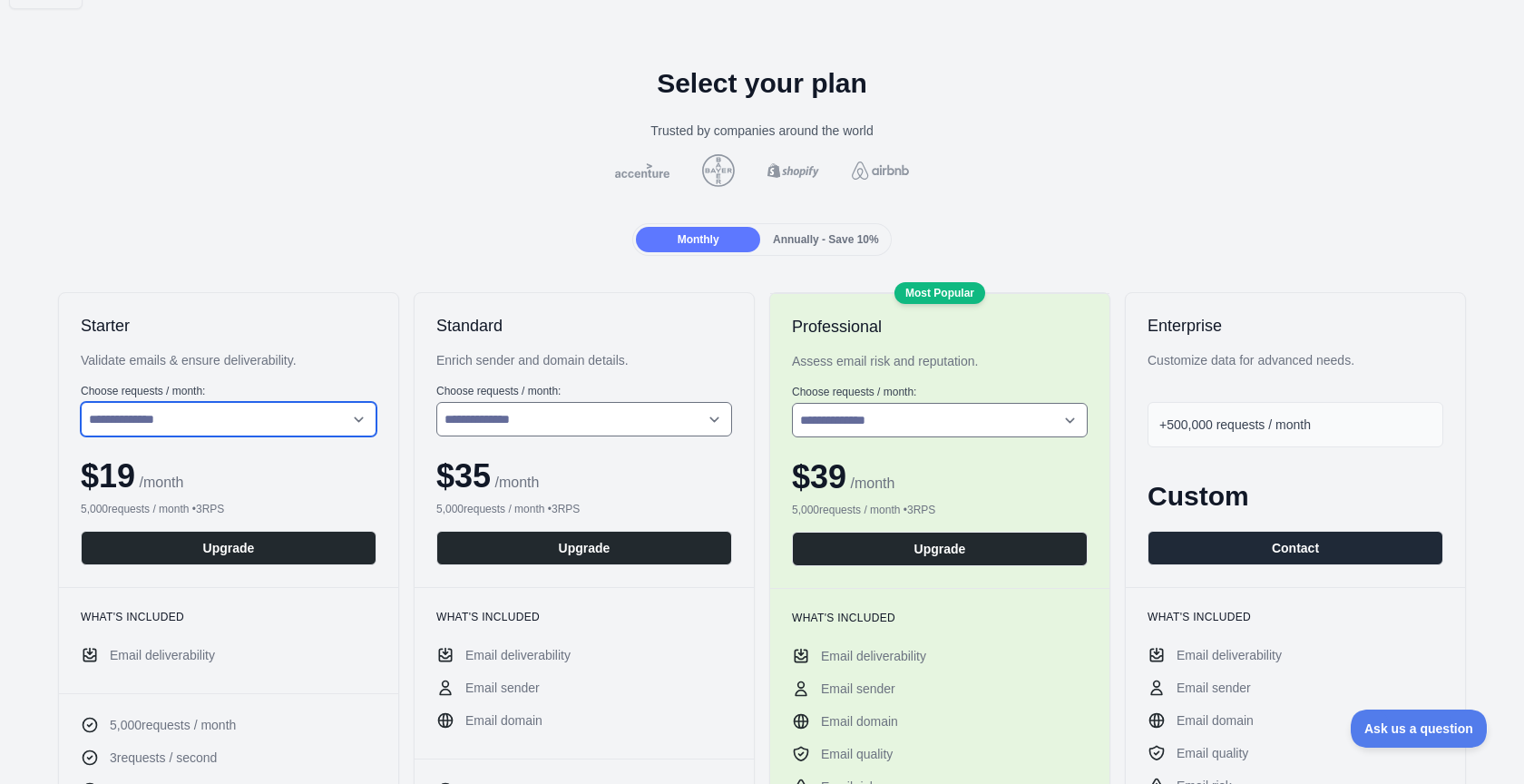
click at [308, 407] on select "**********" at bounding box center [229, 418] width 295 height 34
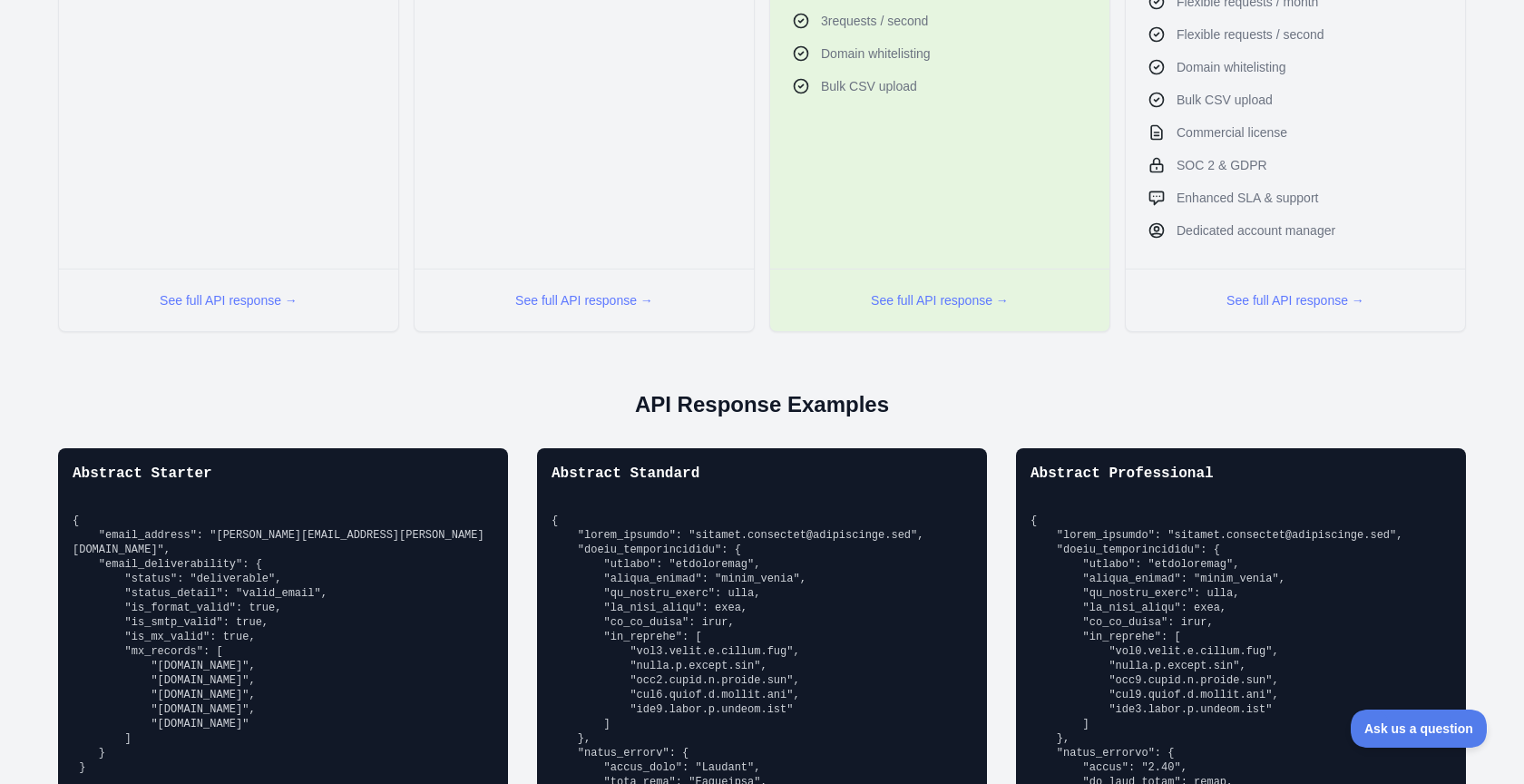
scroll to position [1050, 0]
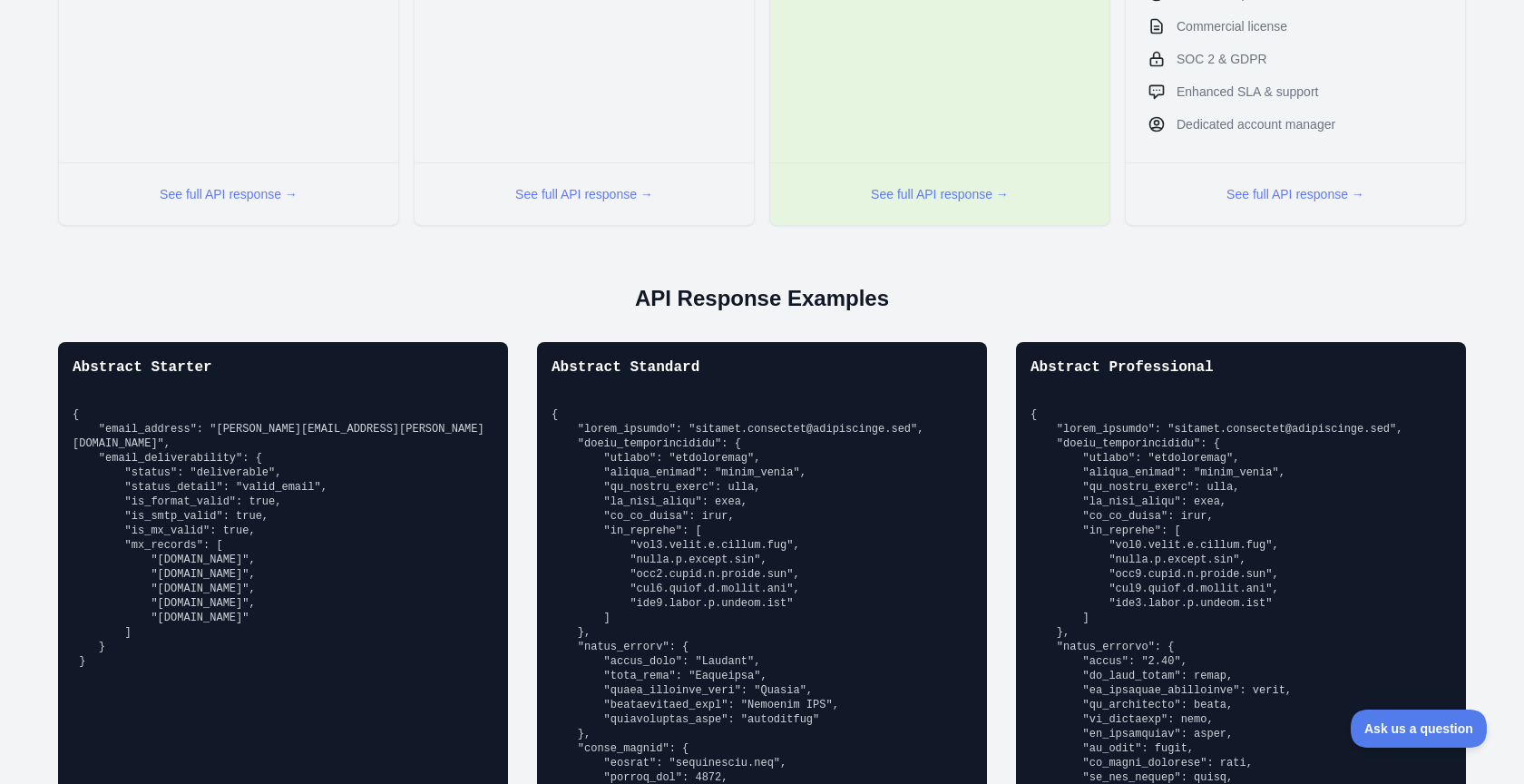
drag, startPoint x: 109, startPoint y: 657, endPoint x: 69, endPoint y: 415, distance: 245.3
click at [69, 415] on div "Abstract Starter { "email_address": "[PERSON_NAME][EMAIL_ADDRESS][PERSON_NAME][…" at bounding box center [283, 796] width 450 height 907
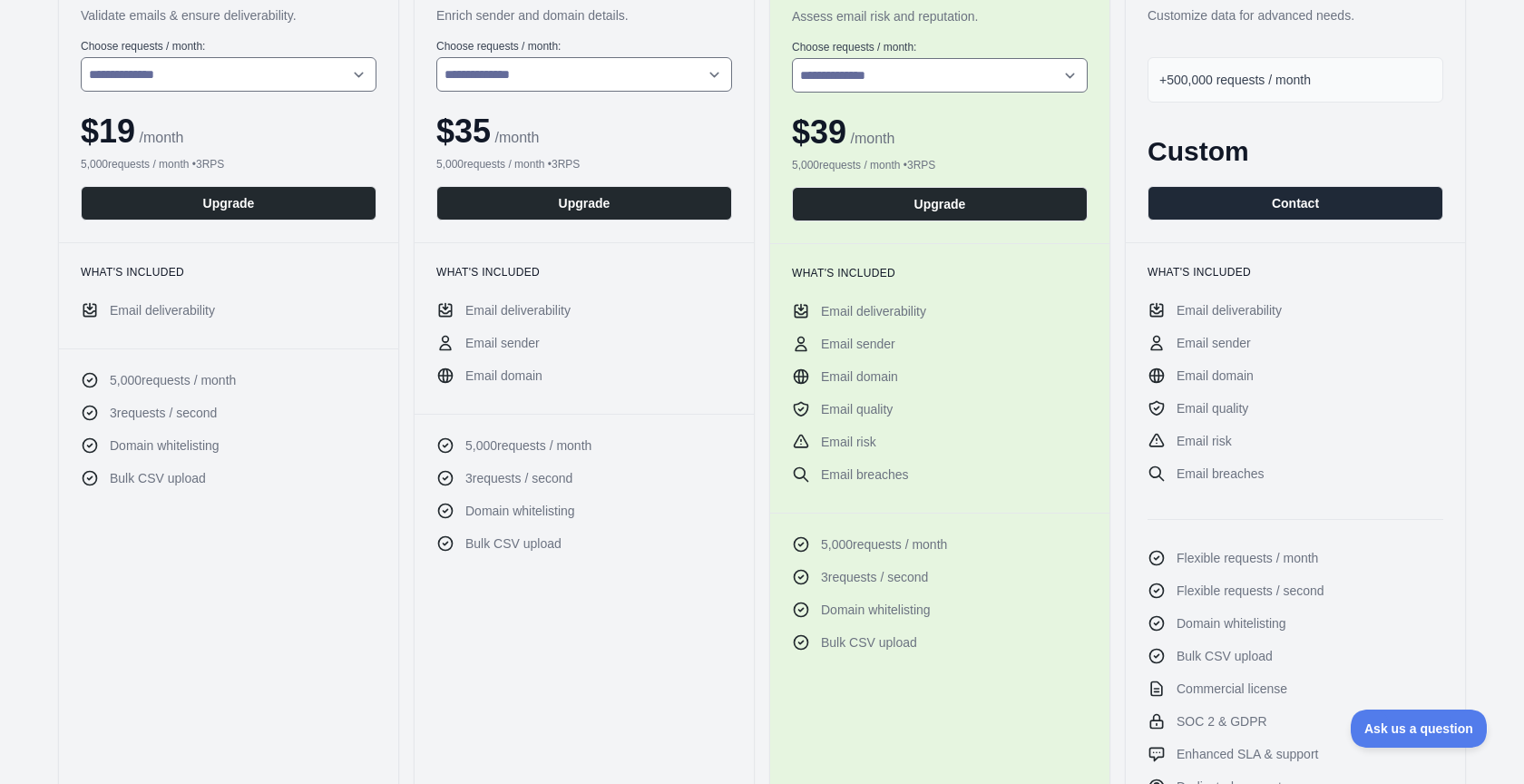
scroll to position [358, 0]
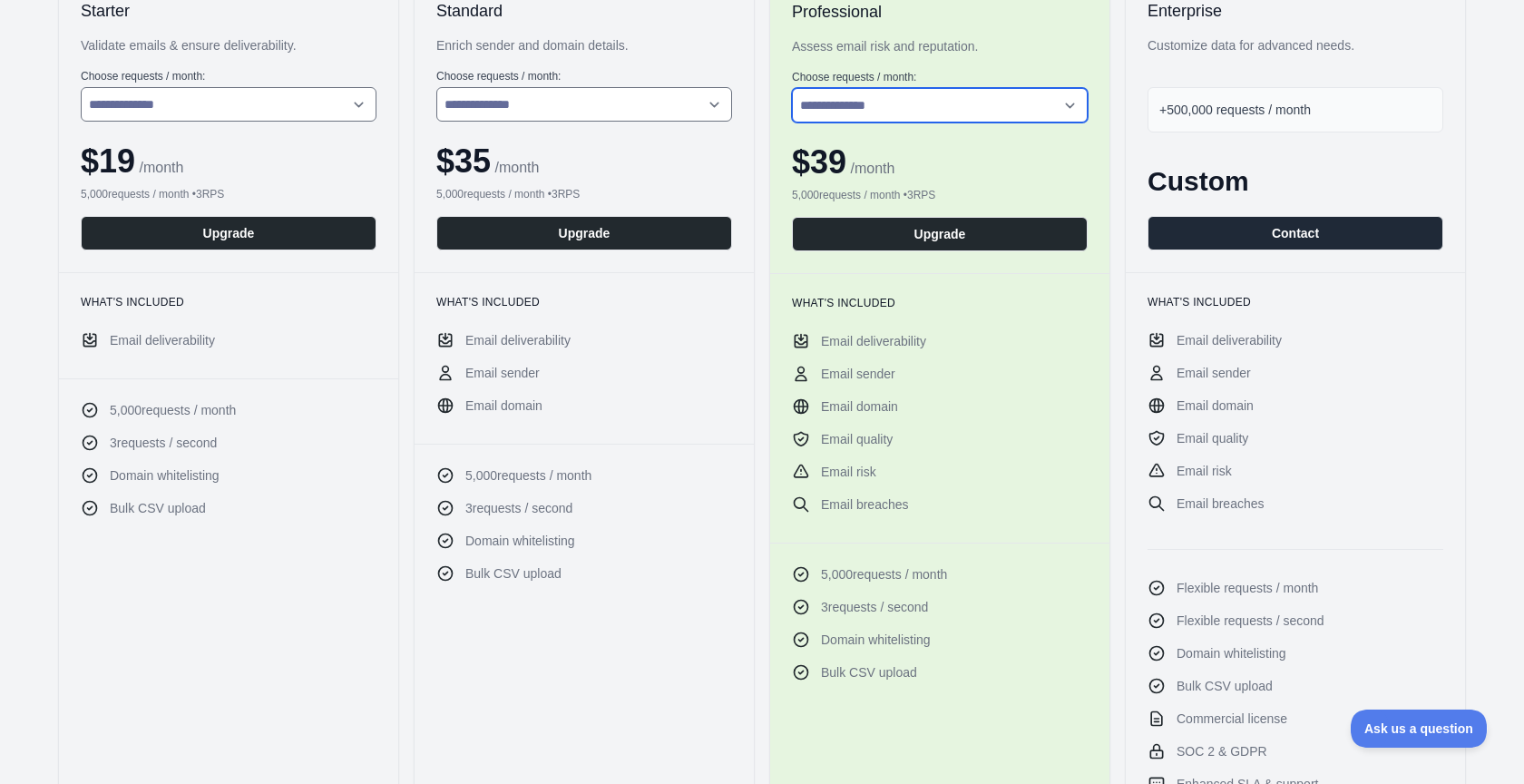
click at [973, 105] on select "**********" at bounding box center [939, 105] width 295 height 34
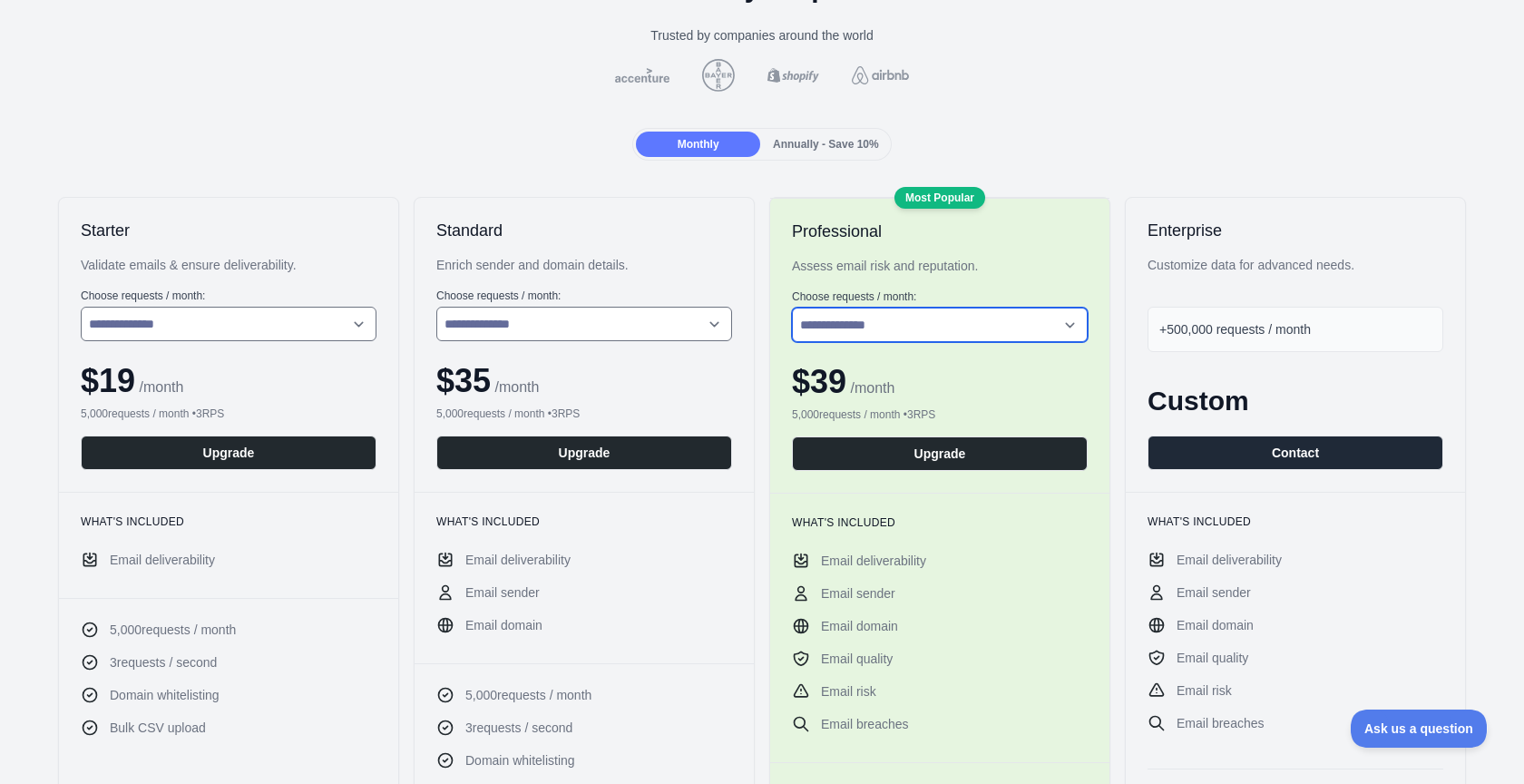
scroll to position [146, 0]
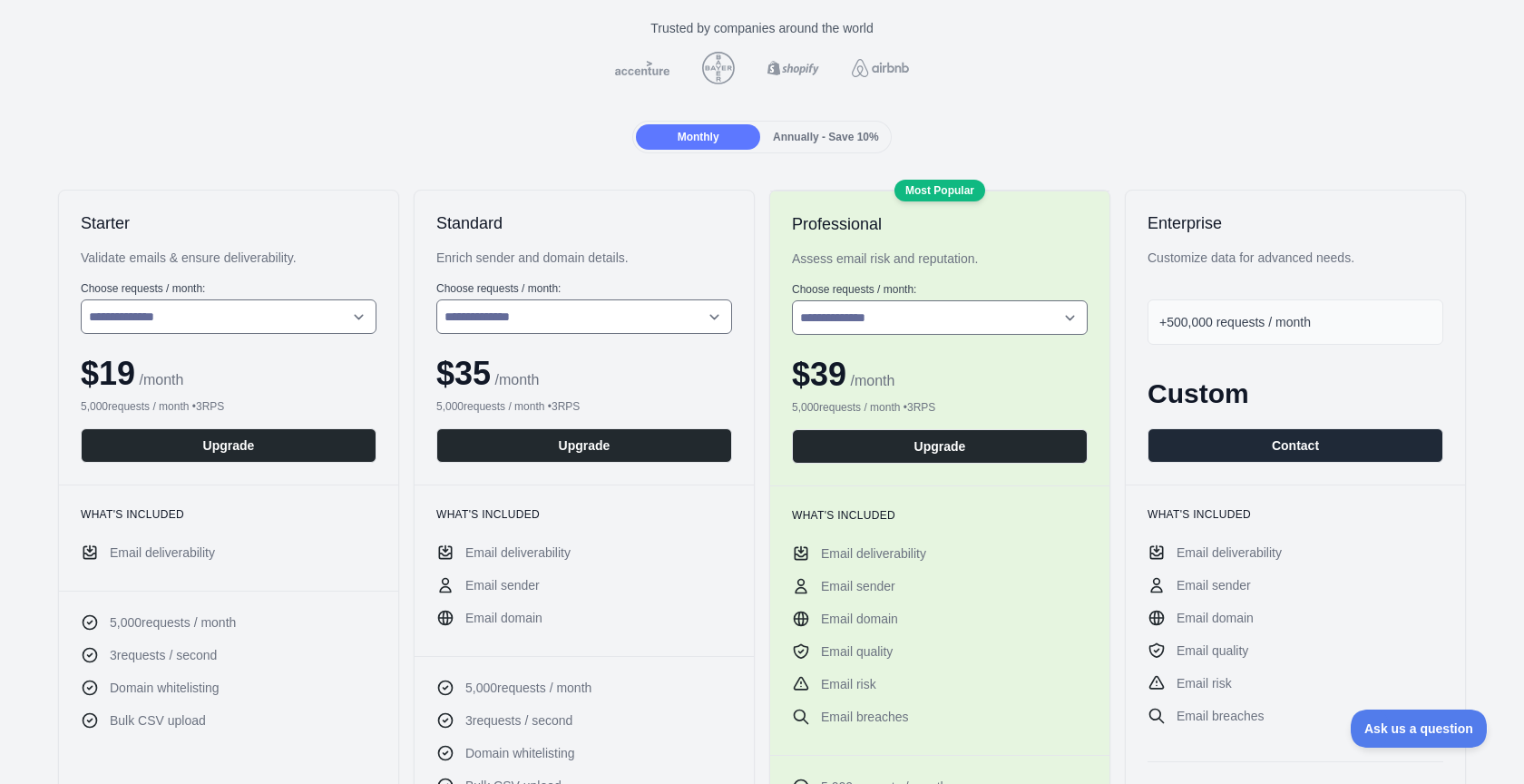
click at [107, 375] on span "$ 19" at bounding box center [109, 373] width 55 height 37
drag, startPoint x: 451, startPoint y: 374, endPoint x: 480, endPoint y: 370, distance: 29.3
click at [480, 370] on span "$ 35" at bounding box center [463, 373] width 55 height 37
drag, startPoint x: 819, startPoint y: 367, endPoint x: 851, endPoint y: 367, distance: 32.0
click at [847, 367] on span "$ 39" at bounding box center [819, 374] width 55 height 37
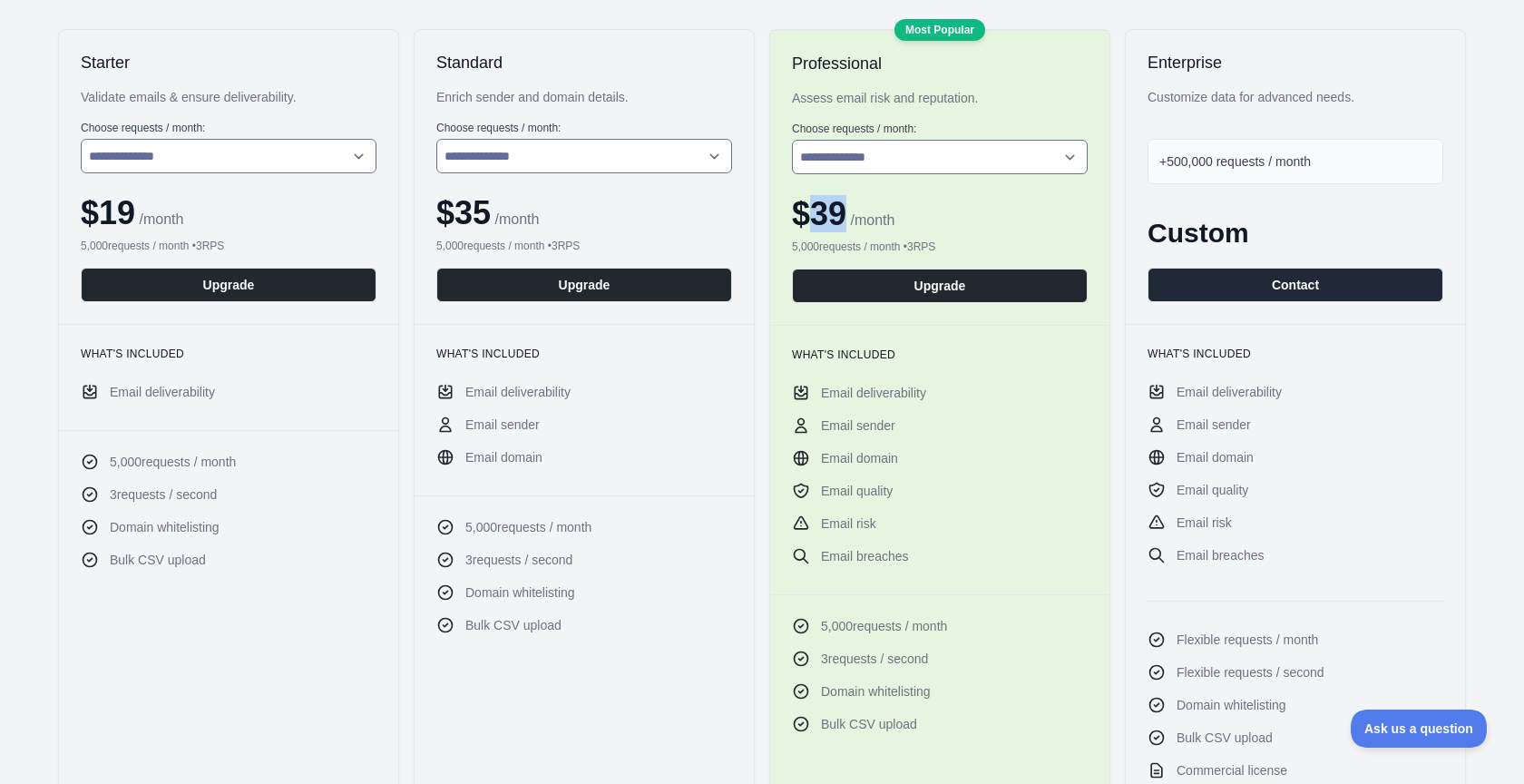
scroll to position [0, 0]
